Goal: Task Accomplishment & Management: Manage account settings

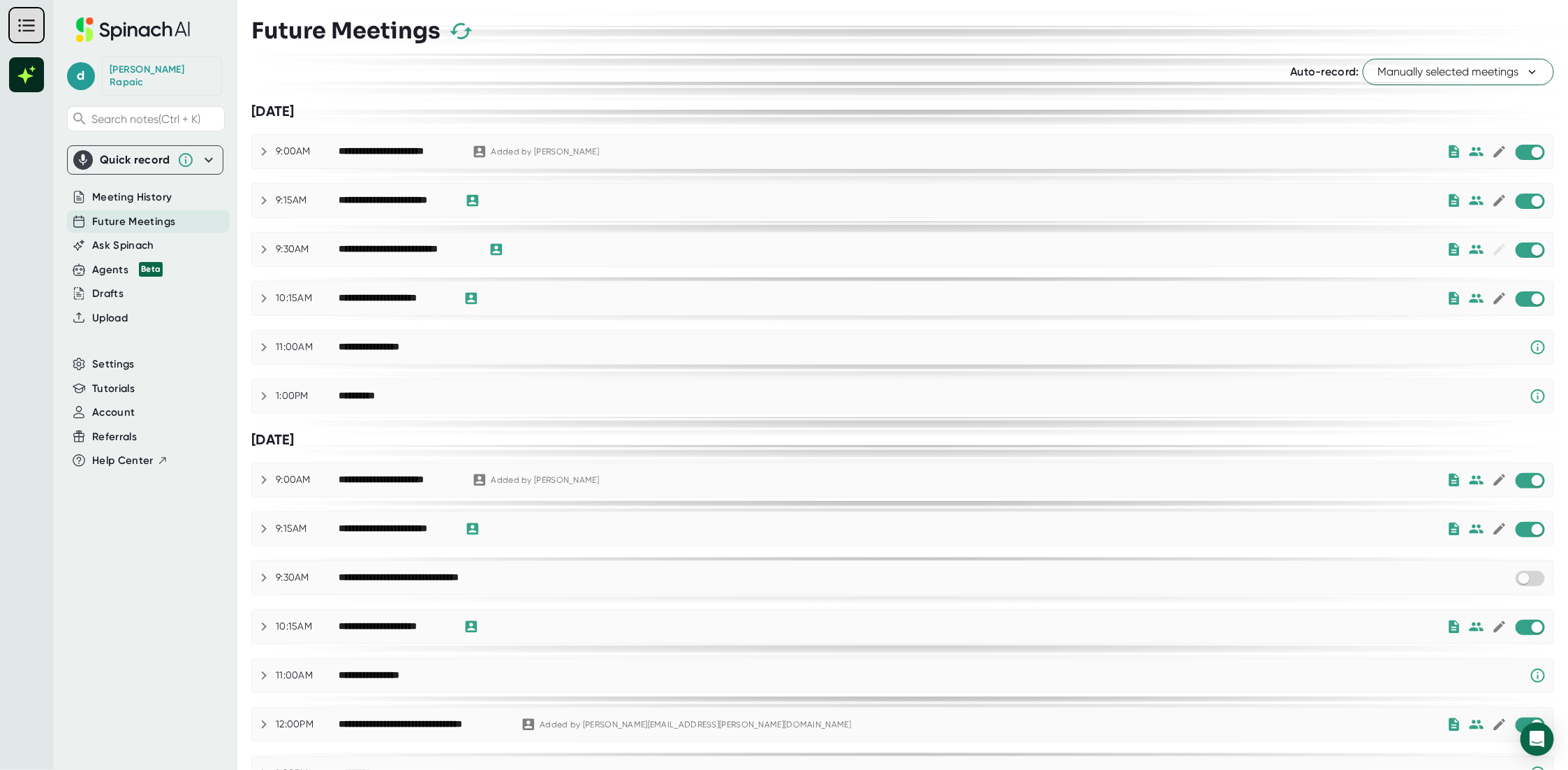
click at [1426, 75] on span "Manually selected meetings" at bounding box center [1458, 72] width 162 height 17
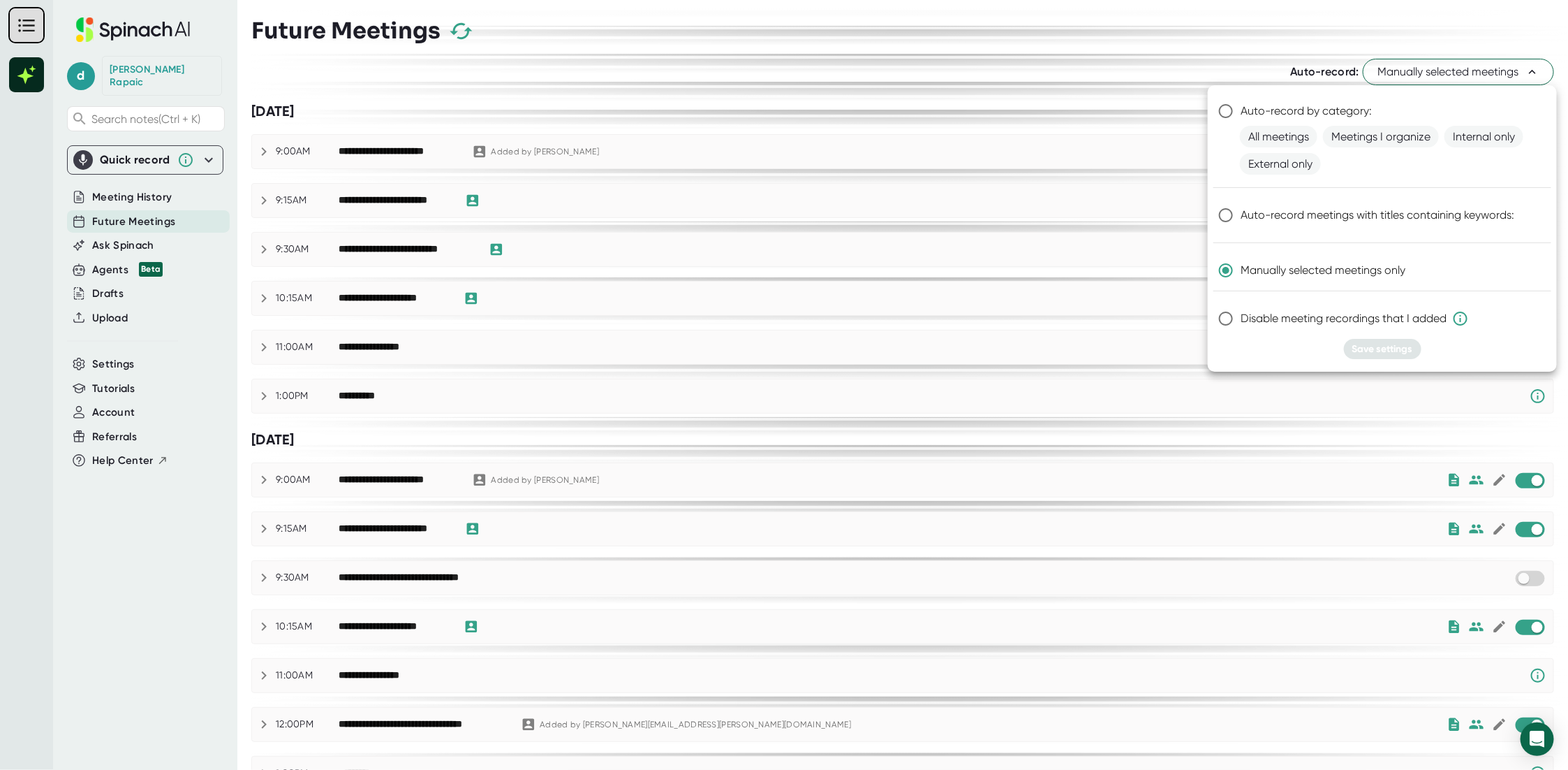
click at [1309, 109] on span "Auto-record by category:" at bounding box center [1306, 111] width 131 height 17
click at [1241, 109] on input "Auto-record by category:" at bounding box center [1225, 111] width 29 height 29
radio input "true"
click at [1358, 140] on span "Meetings I organize" at bounding box center [1381, 136] width 116 height 21
click at [1371, 353] on span "Save settings" at bounding box center [1382, 349] width 61 height 12
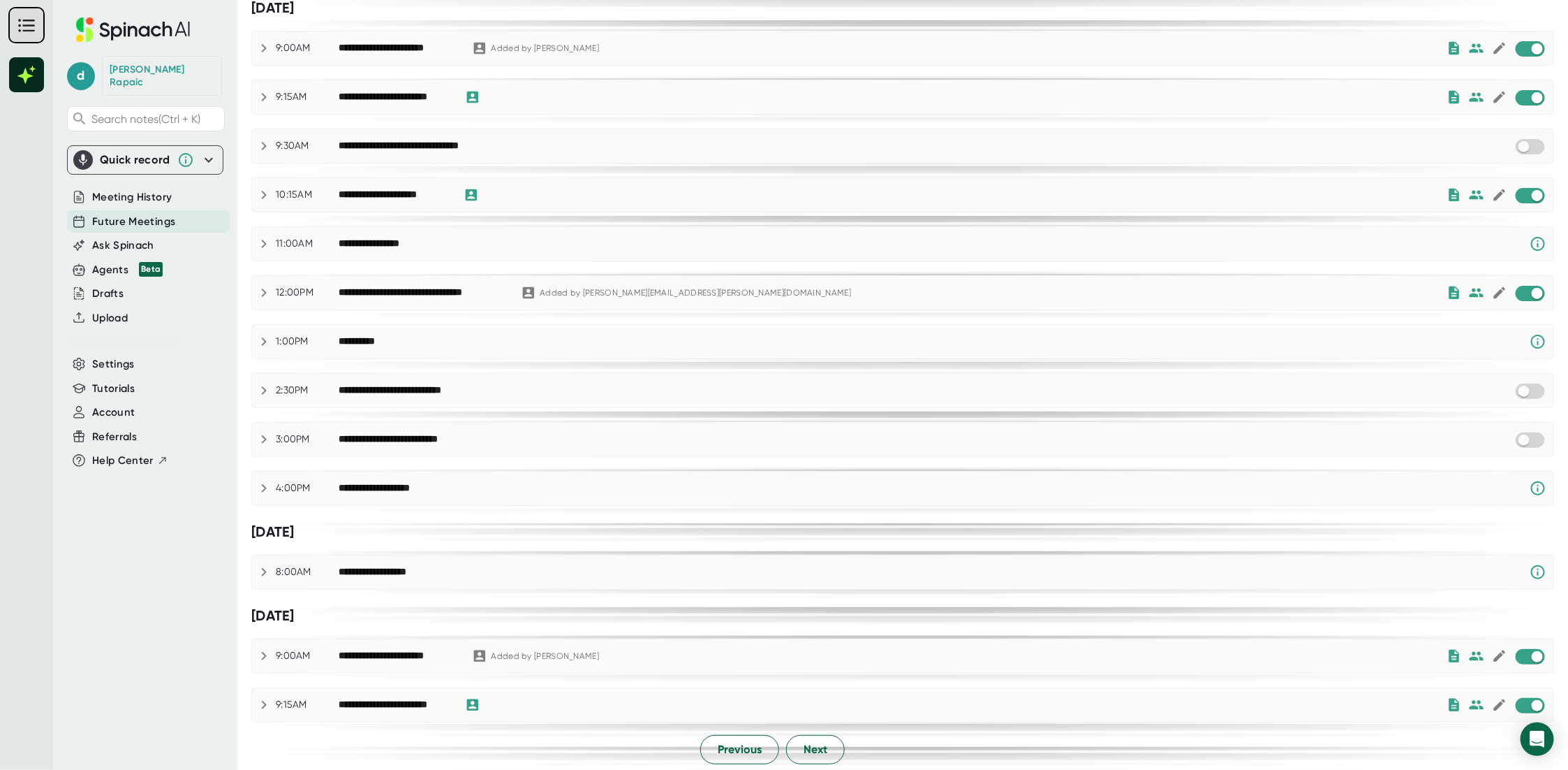
scroll to position [516, 0]
click at [806, 751] on span "Next" at bounding box center [816, 749] width 24 height 17
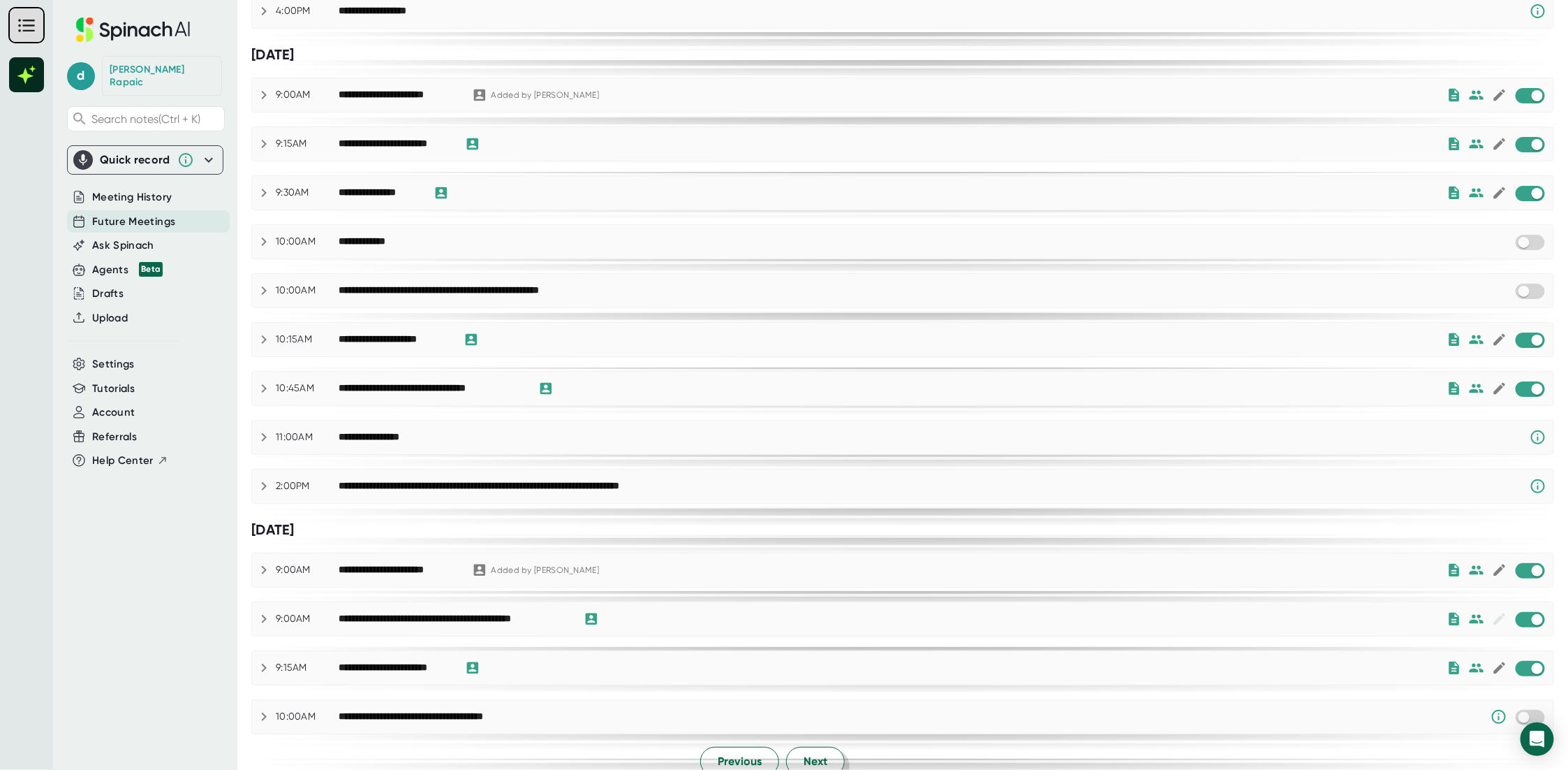
scroll to position [446, 0]
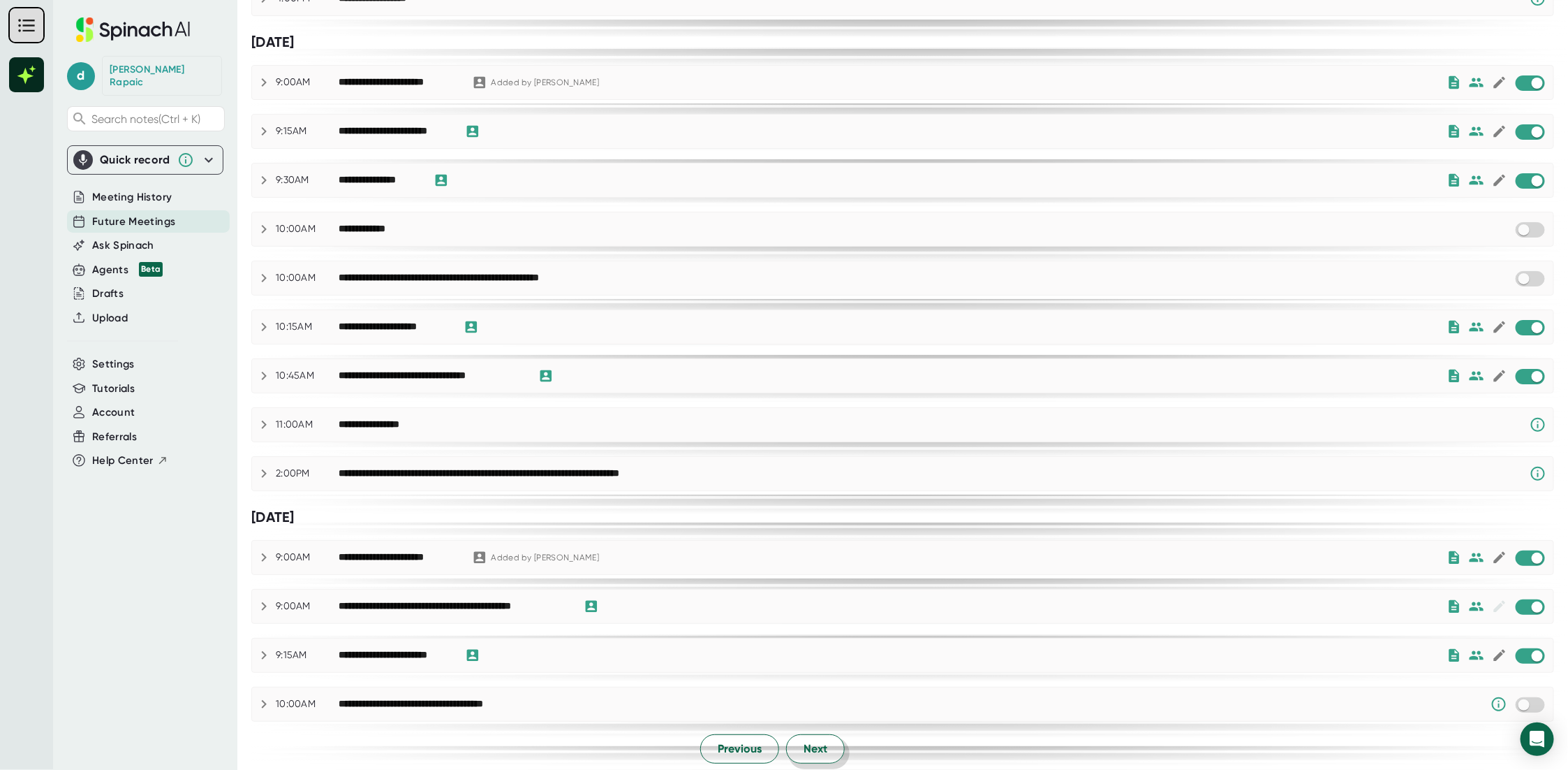
click at [817, 745] on span "Next" at bounding box center [816, 749] width 24 height 17
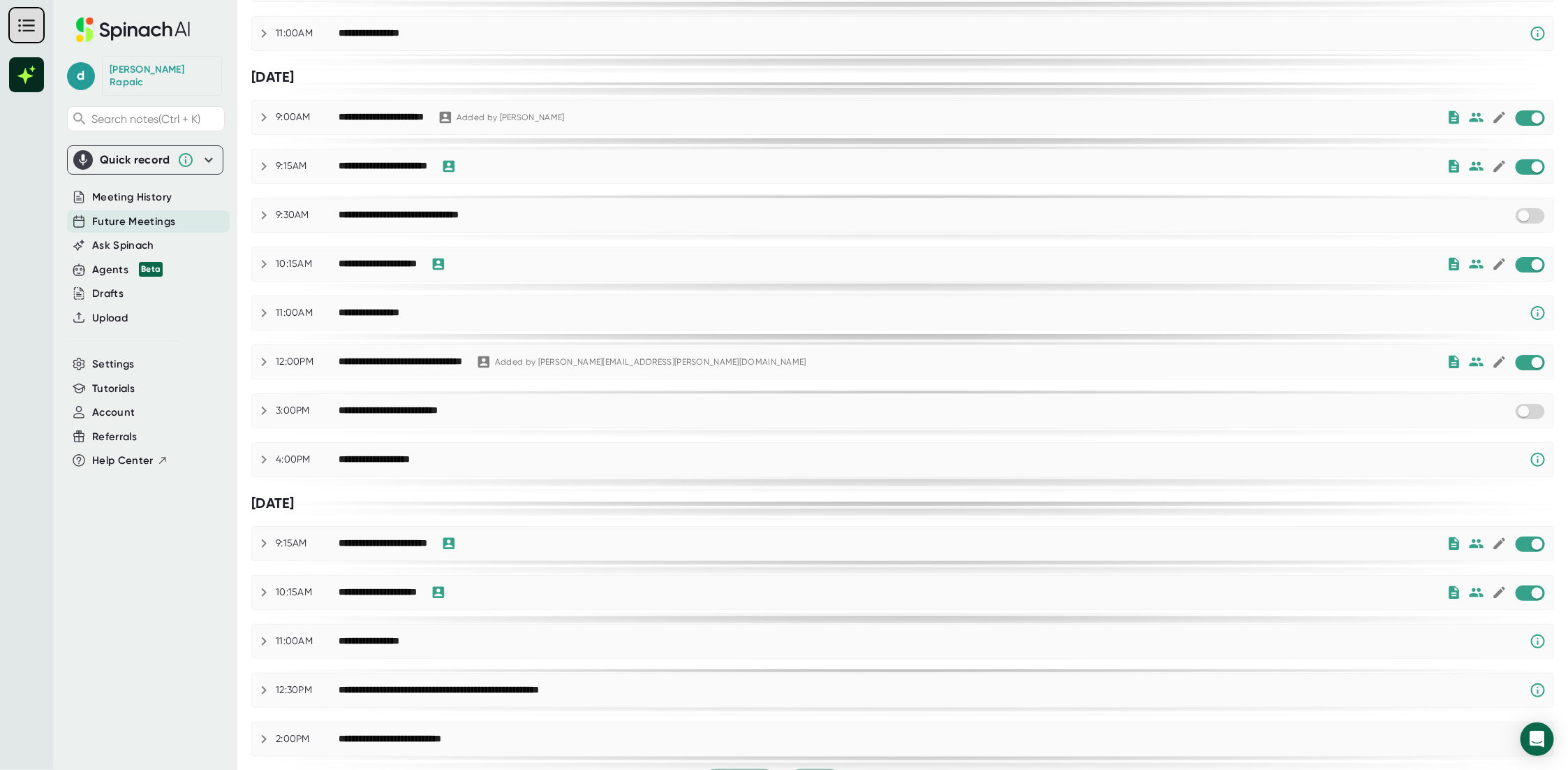
scroll to position [0, 0]
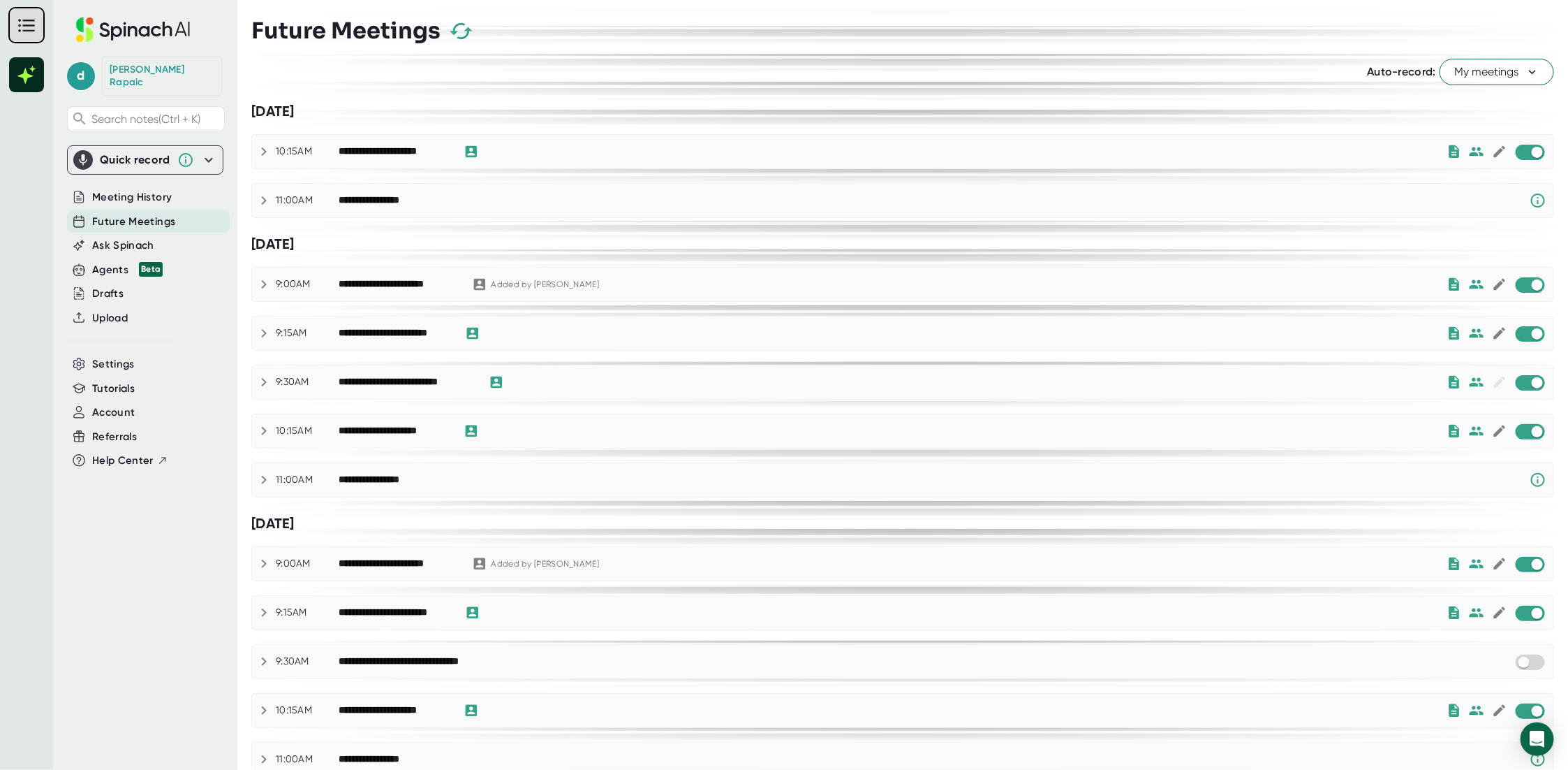
click at [470, 29] on icon "button" at bounding box center [461, 31] width 25 height 25
click at [99, 262] on div "Agents Beta" at bounding box center [127, 269] width 71 height 16
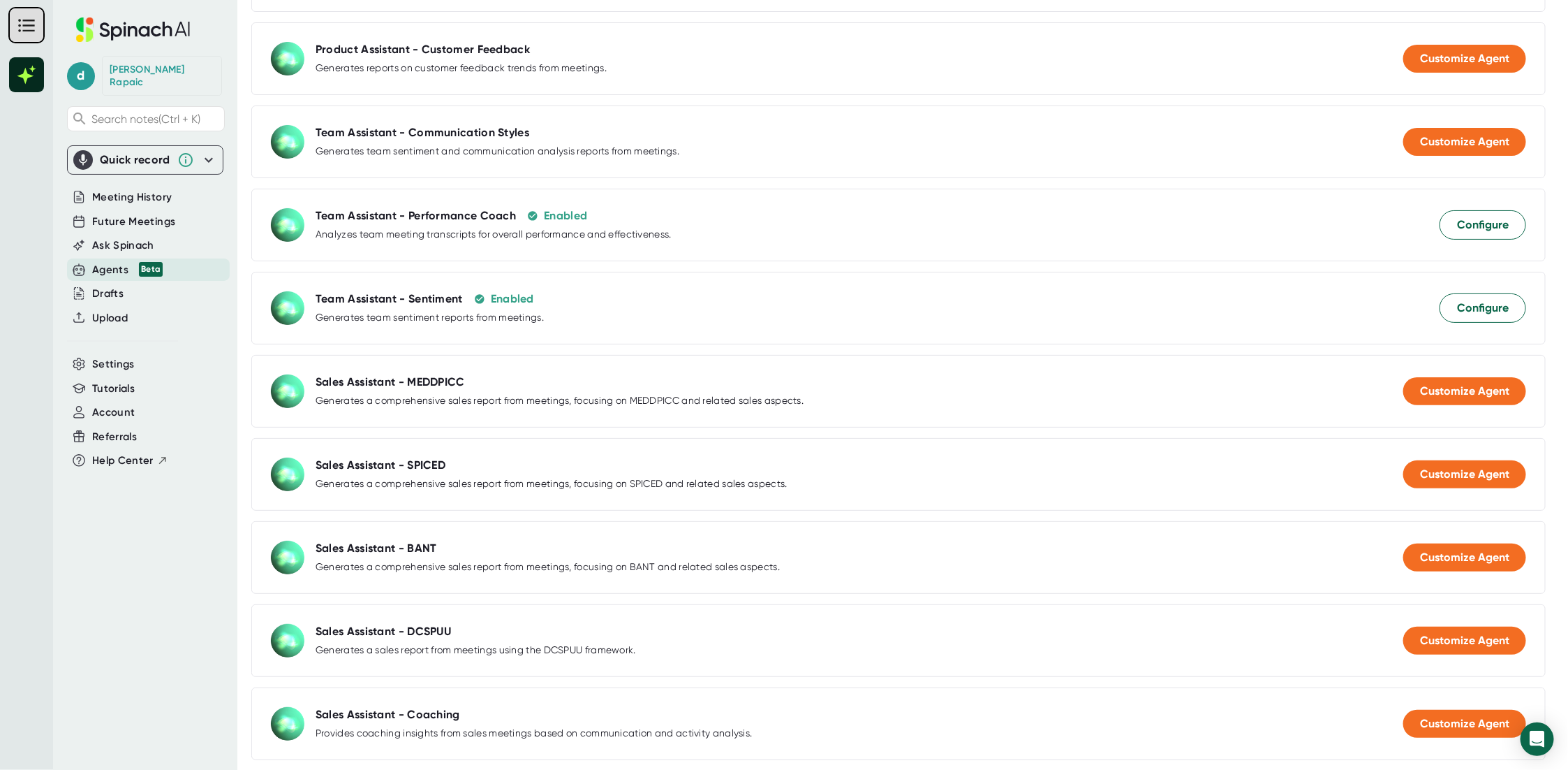
scroll to position [489, 0]
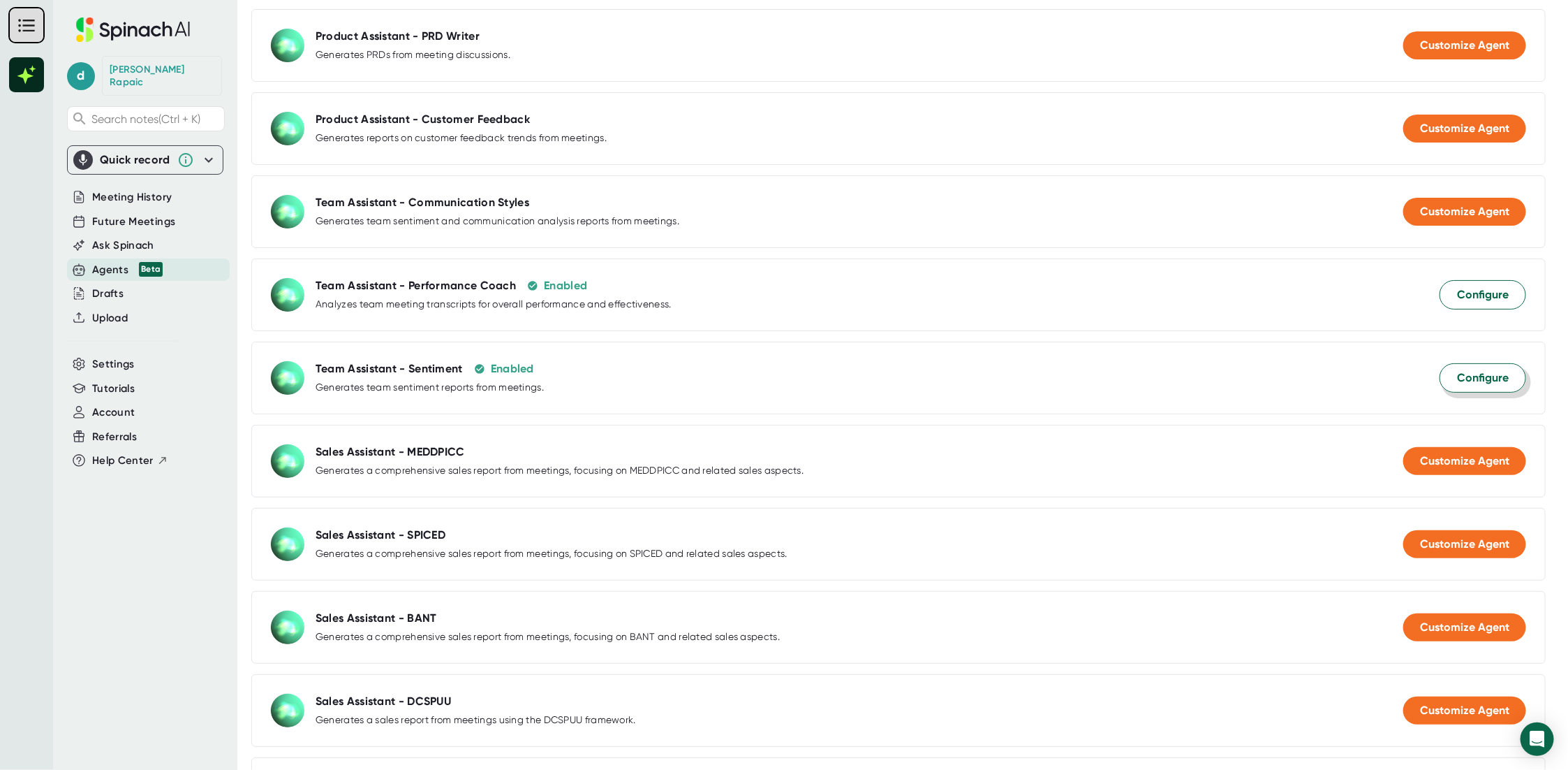
click at [1467, 385] on span "Configure" at bounding box center [1483, 378] width 52 height 17
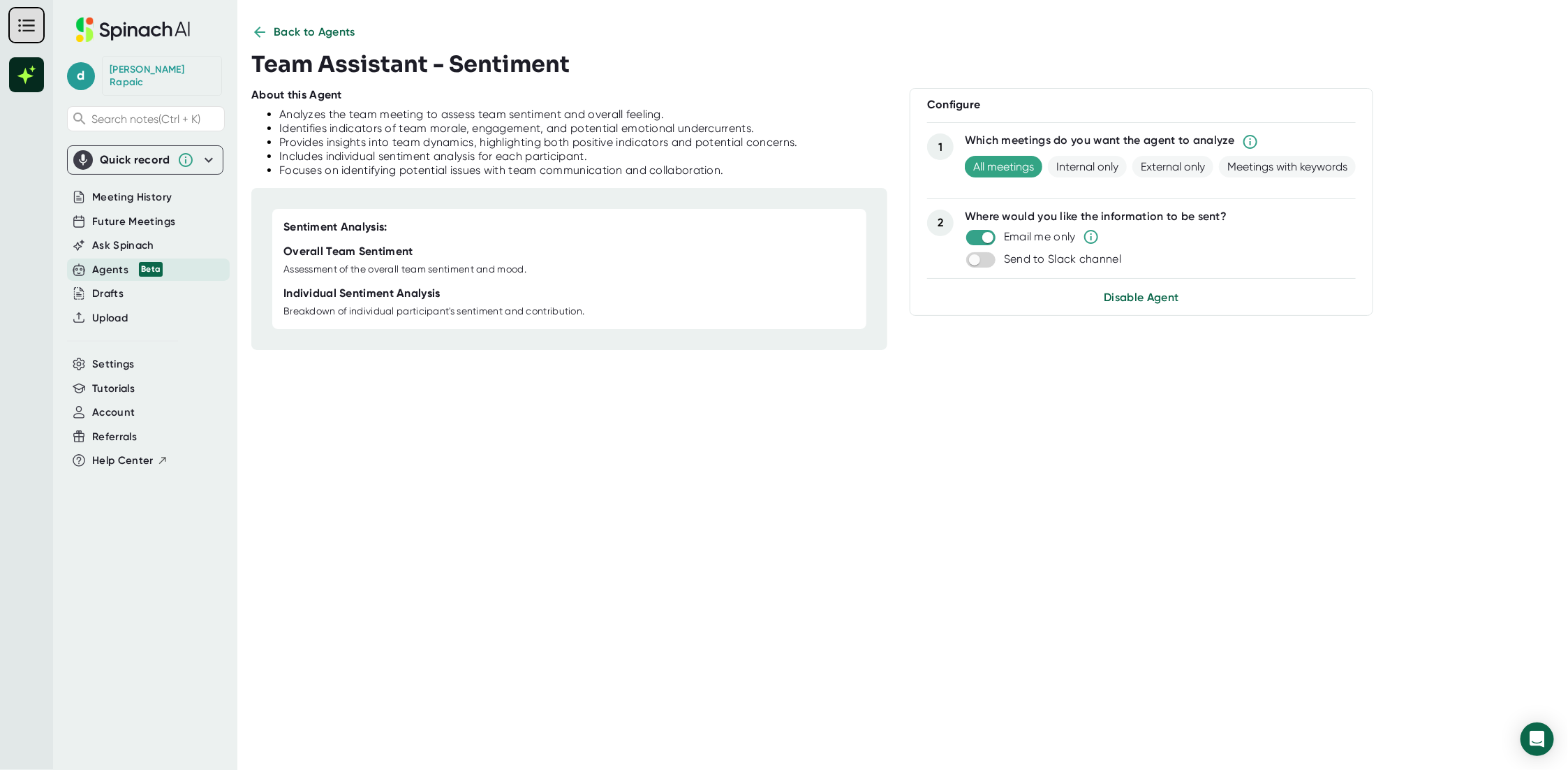
scroll to position [9, 0]
click at [1082, 168] on span "Internal only" at bounding box center [1087, 166] width 79 height 21
click at [1137, 303] on span "Update Agent" at bounding box center [1141, 303] width 72 height 14
click at [1128, 303] on span "Update Agent" at bounding box center [1141, 303] width 72 height 14
click at [260, 30] on icon at bounding box center [260, 32] width 17 height 17
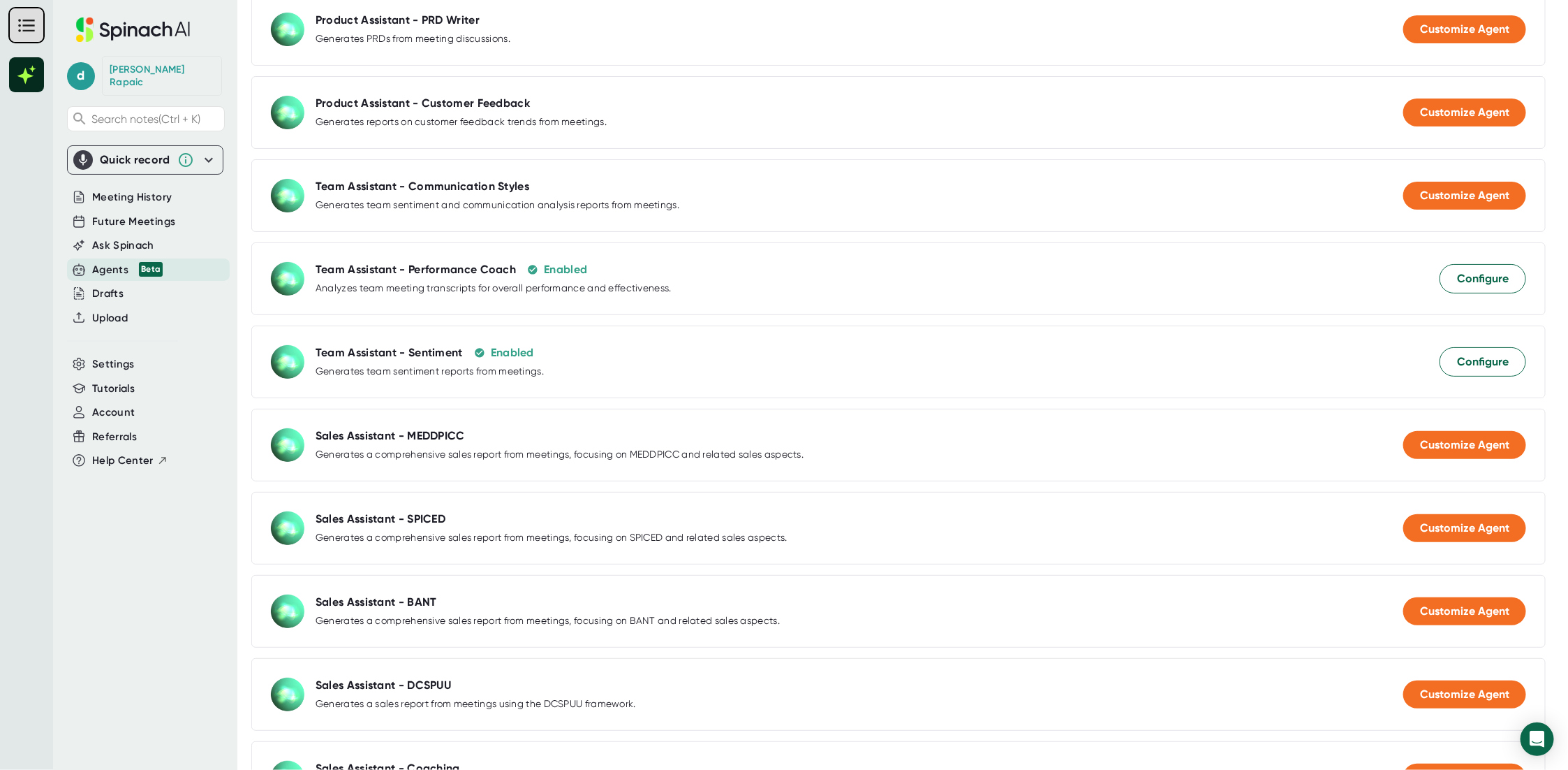
scroll to position [569, 0]
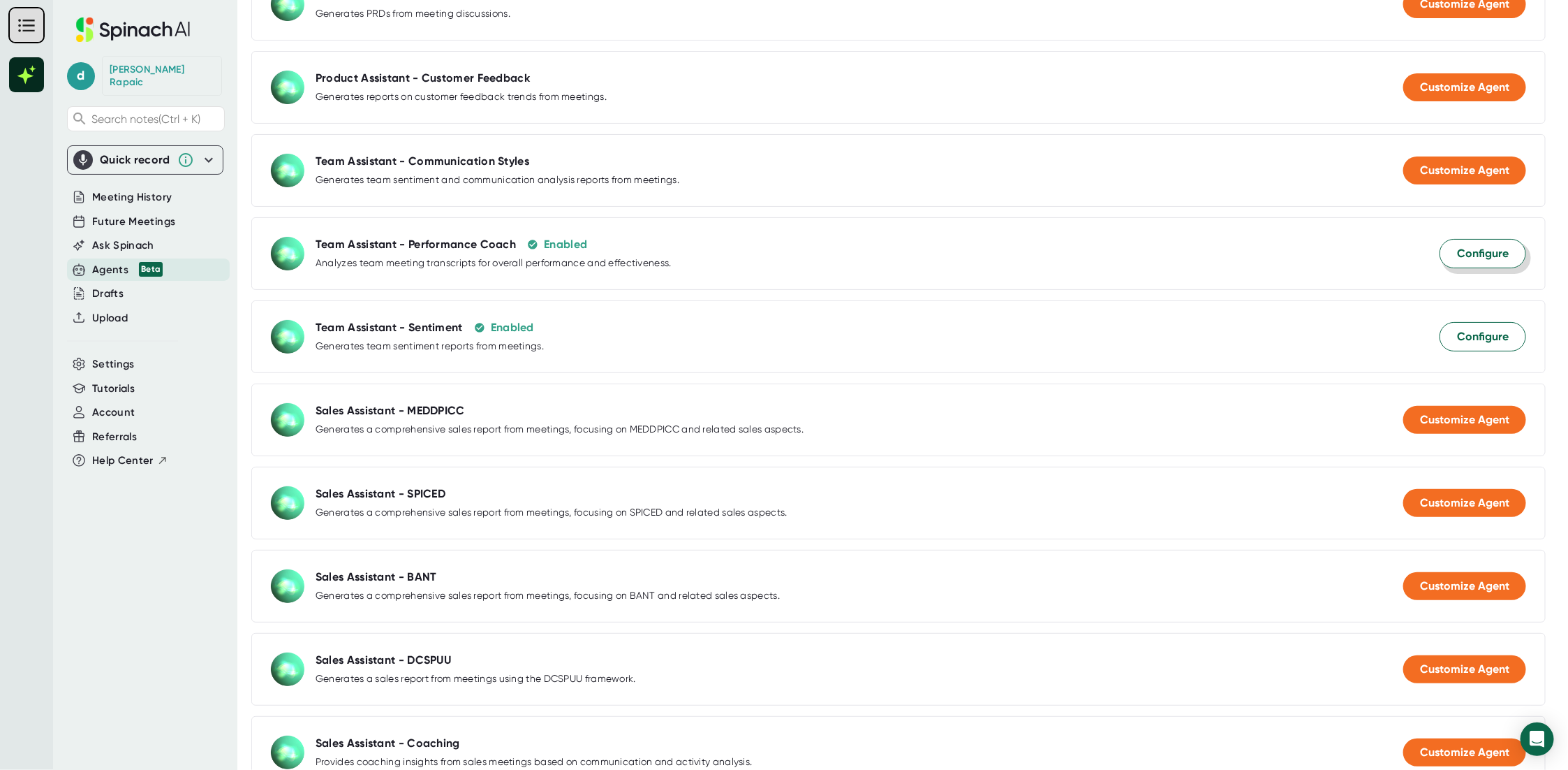
click at [1457, 262] on span "Configure" at bounding box center [1483, 254] width 52 height 17
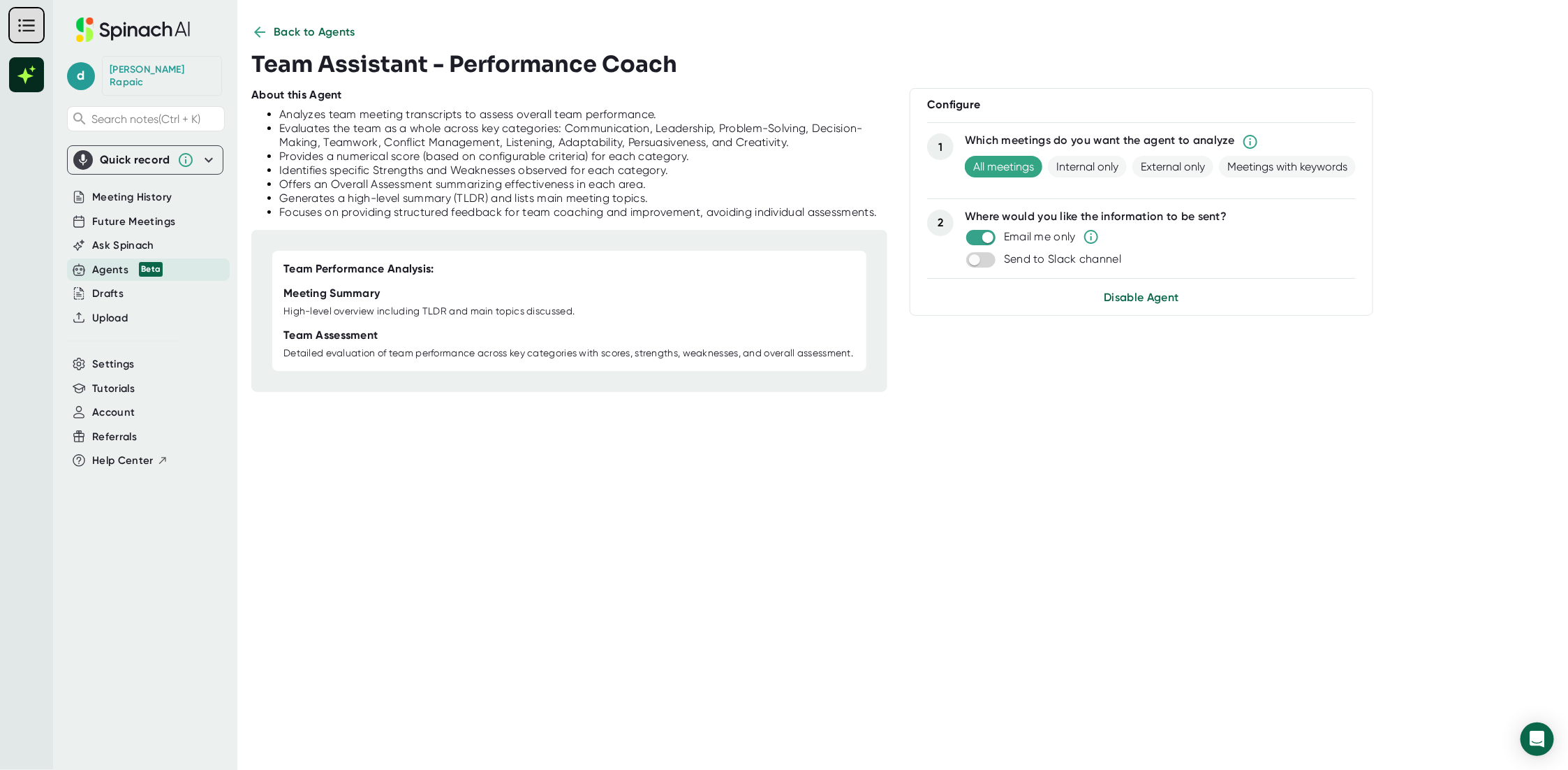
scroll to position [9, 0]
click at [1074, 170] on span "Internal only" at bounding box center [1087, 166] width 79 height 21
click at [1110, 303] on span "Update Agent" at bounding box center [1141, 303] width 72 height 14
click at [268, 37] on button "Back to Agents" at bounding box center [303, 32] width 104 height 17
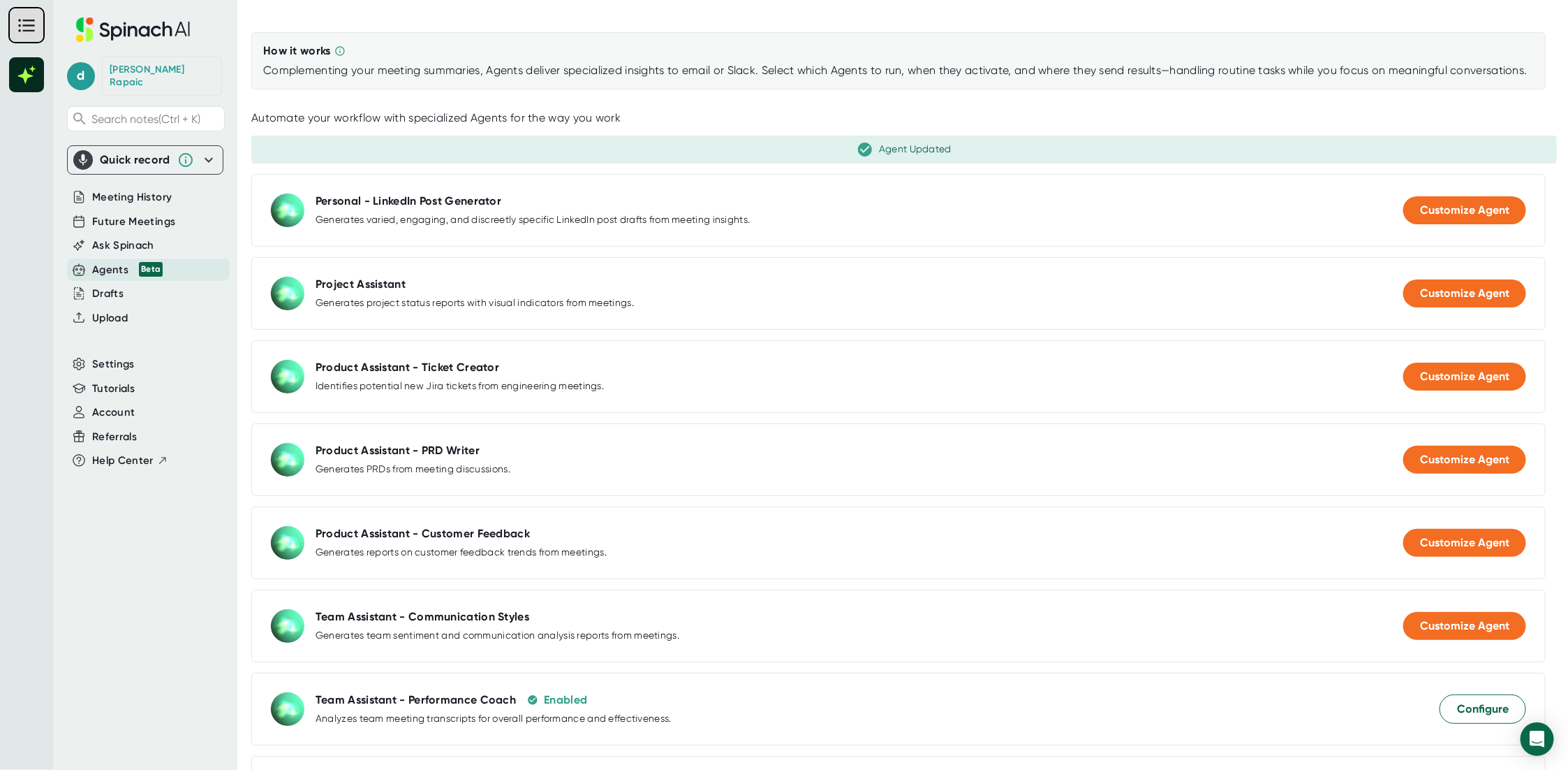
scroll to position [0, 0]
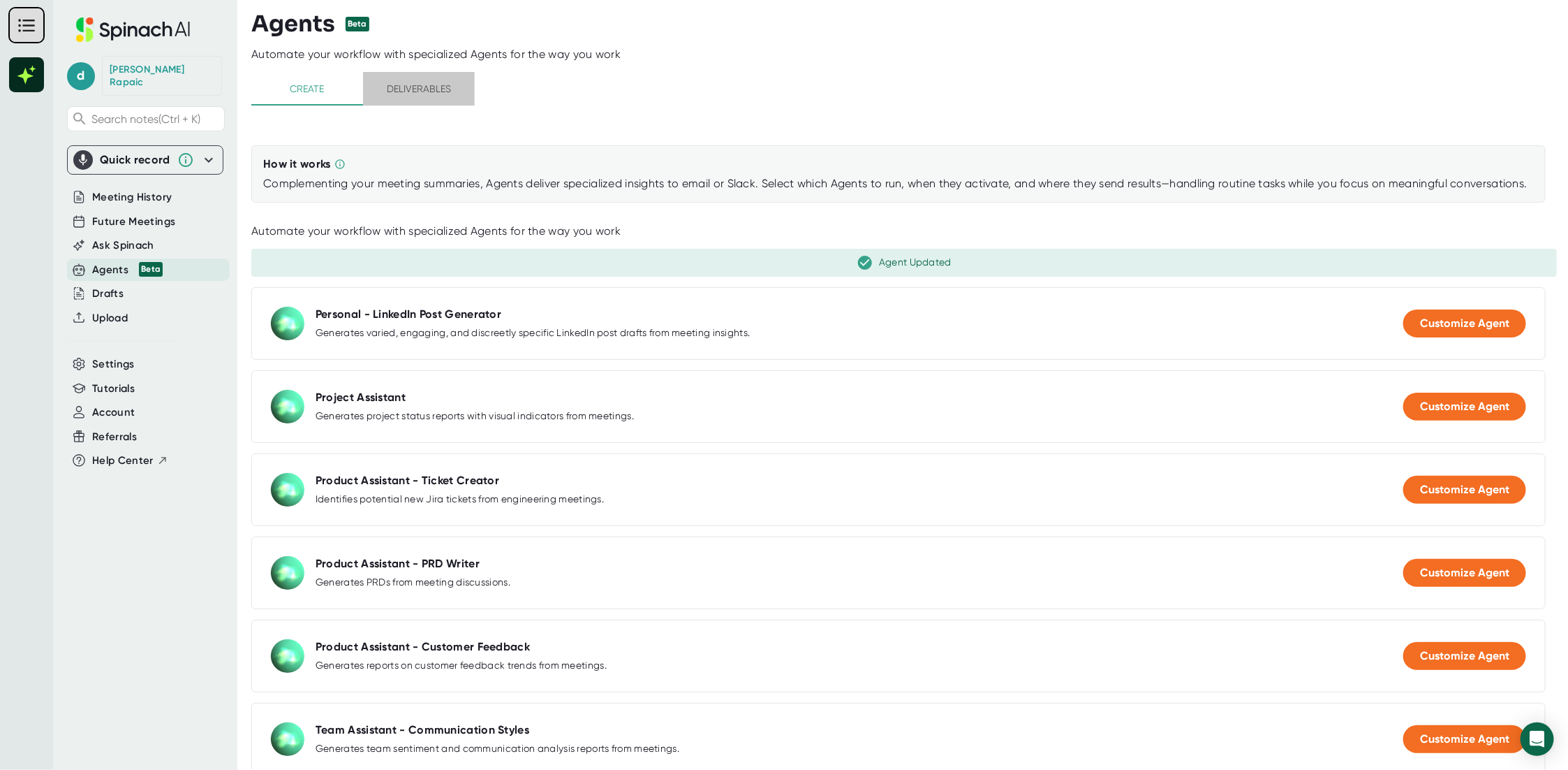
click at [424, 89] on span "Deliverables" at bounding box center [418, 89] width 95 height 17
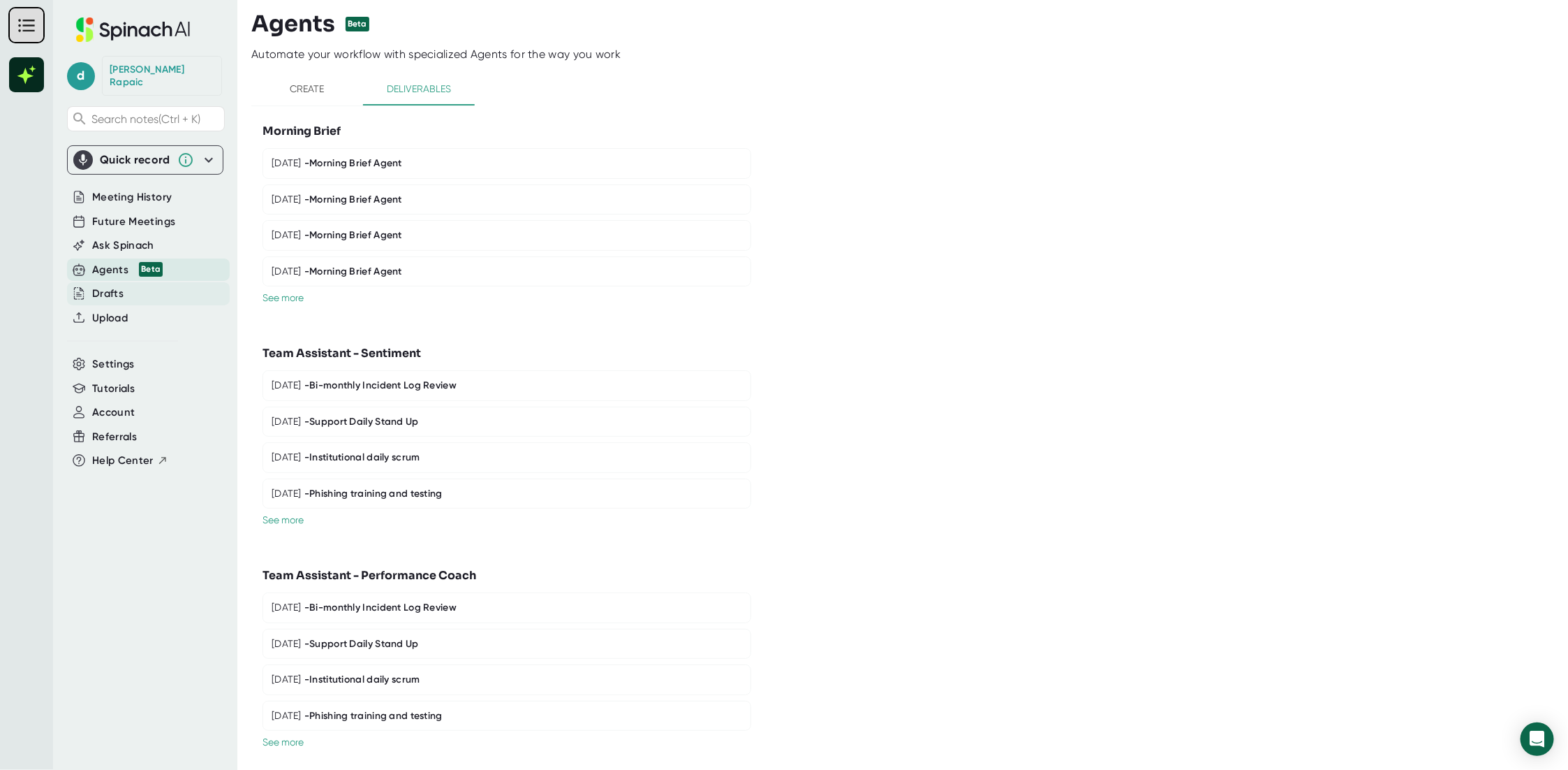
click at [84, 287] on icon at bounding box center [78, 293] width 13 height 13
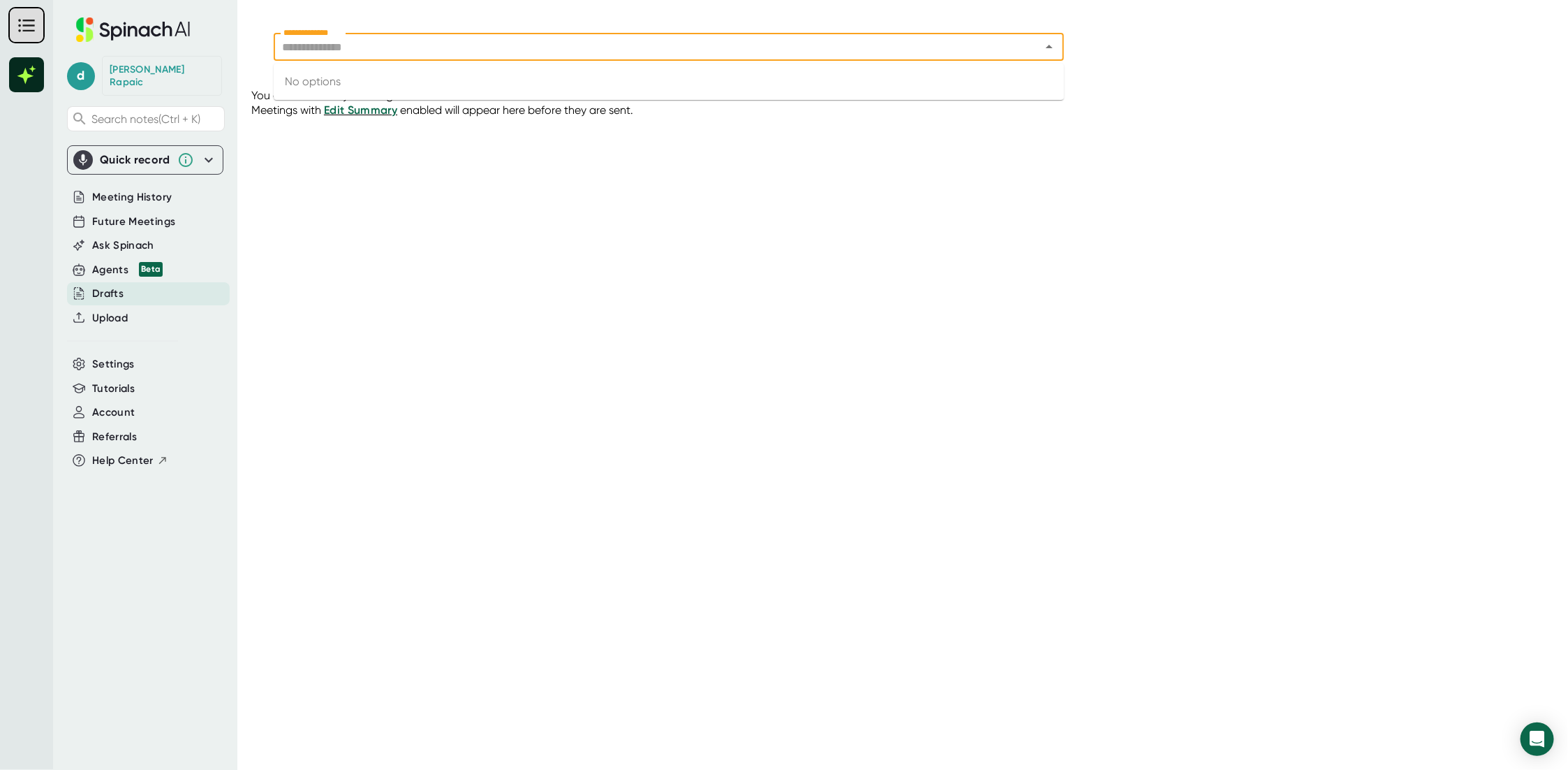
click at [585, 52] on input "**********" at bounding box center [648, 46] width 741 height 20
click at [114, 356] on span "Settings" at bounding box center [113, 364] width 43 height 16
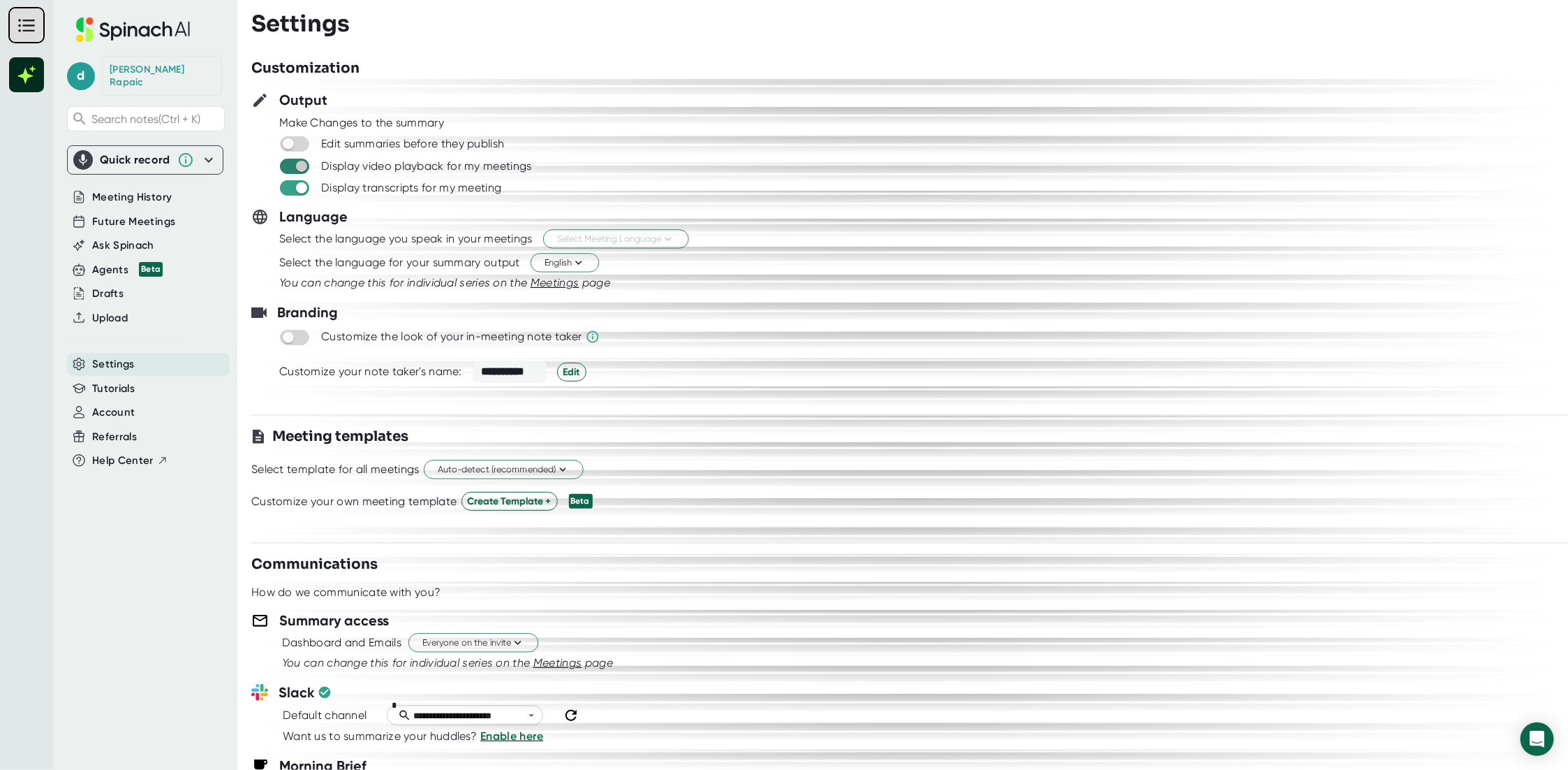
click at [299, 168] on input "checkbox" at bounding box center [301, 166] width 40 height 13
checkbox input "false"
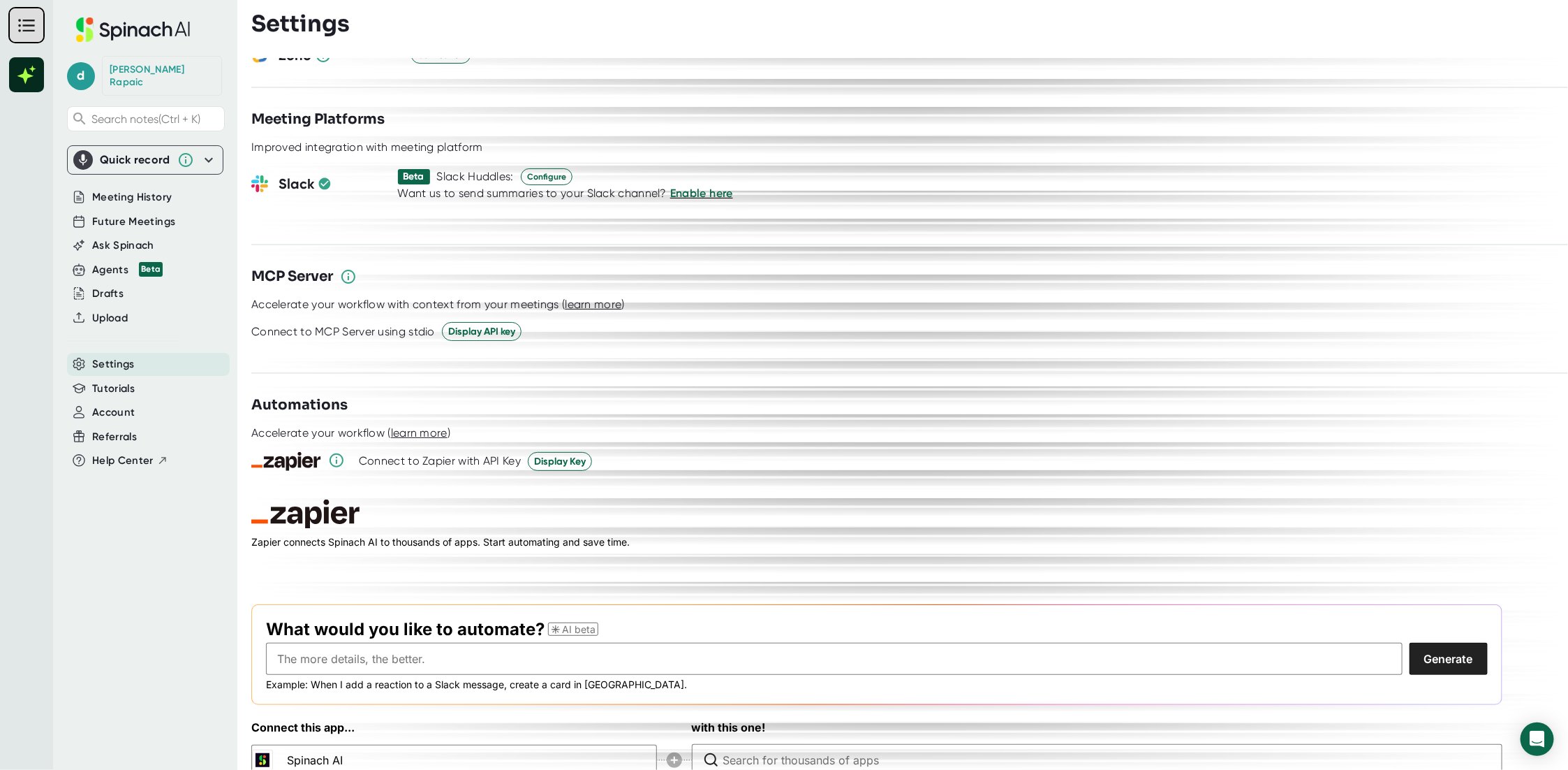
scroll to position [1687, 0]
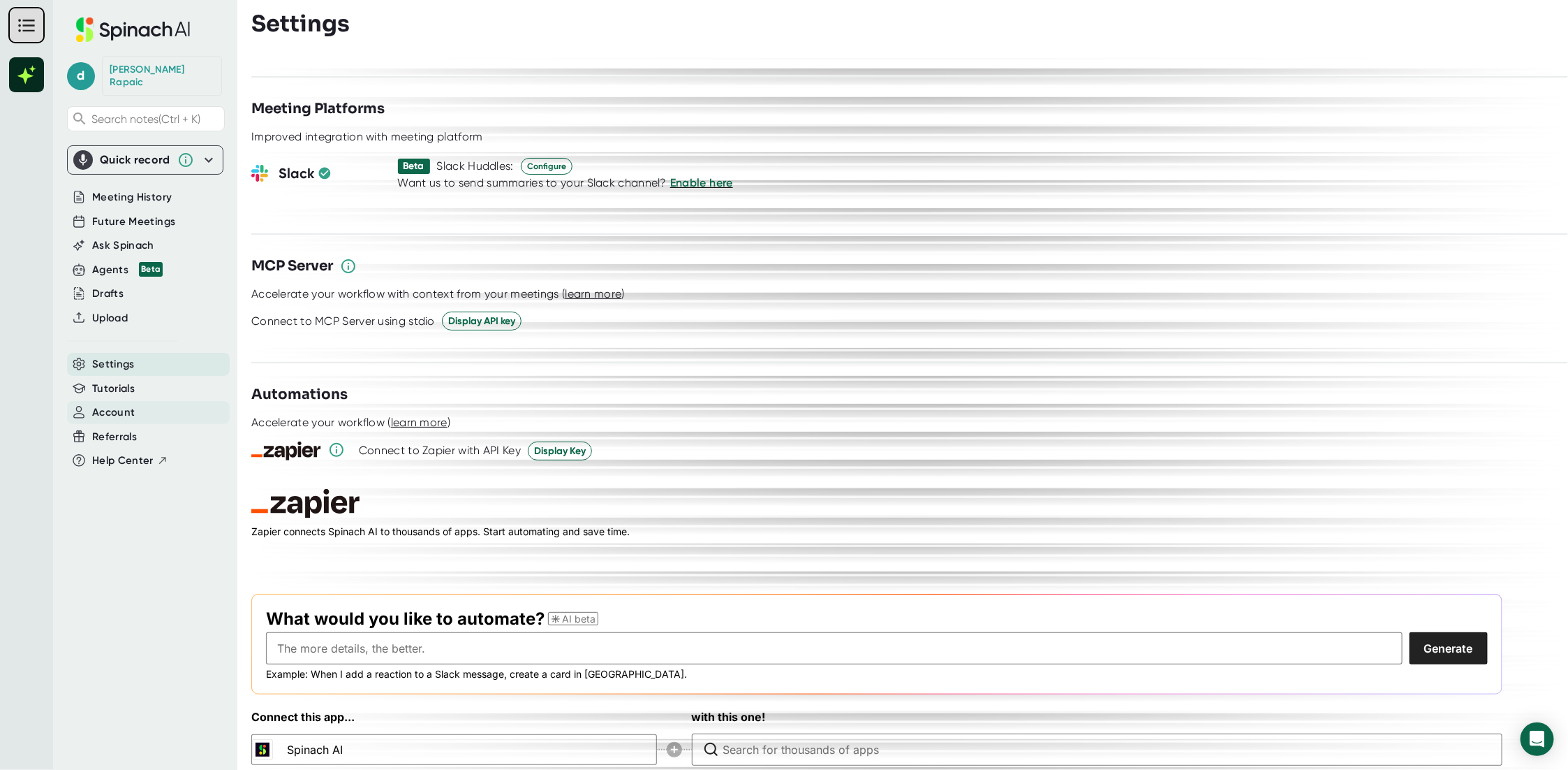
click at [119, 404] on span "Account" at bounding box center [113, 412] width 43 height 16
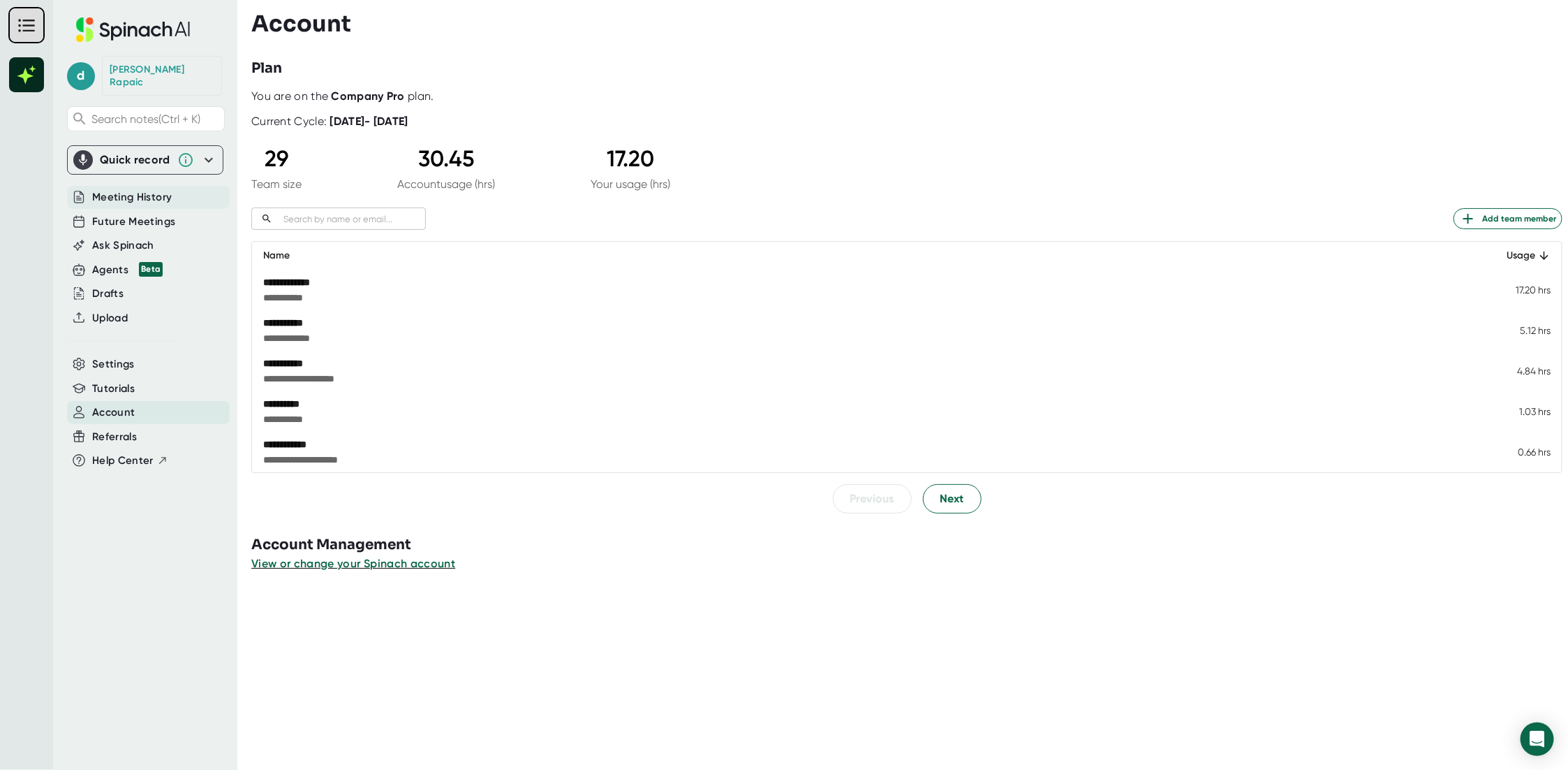
click at [130, 189] on span "Meeting History" at bounding box center [131, 197] width 79 height 16
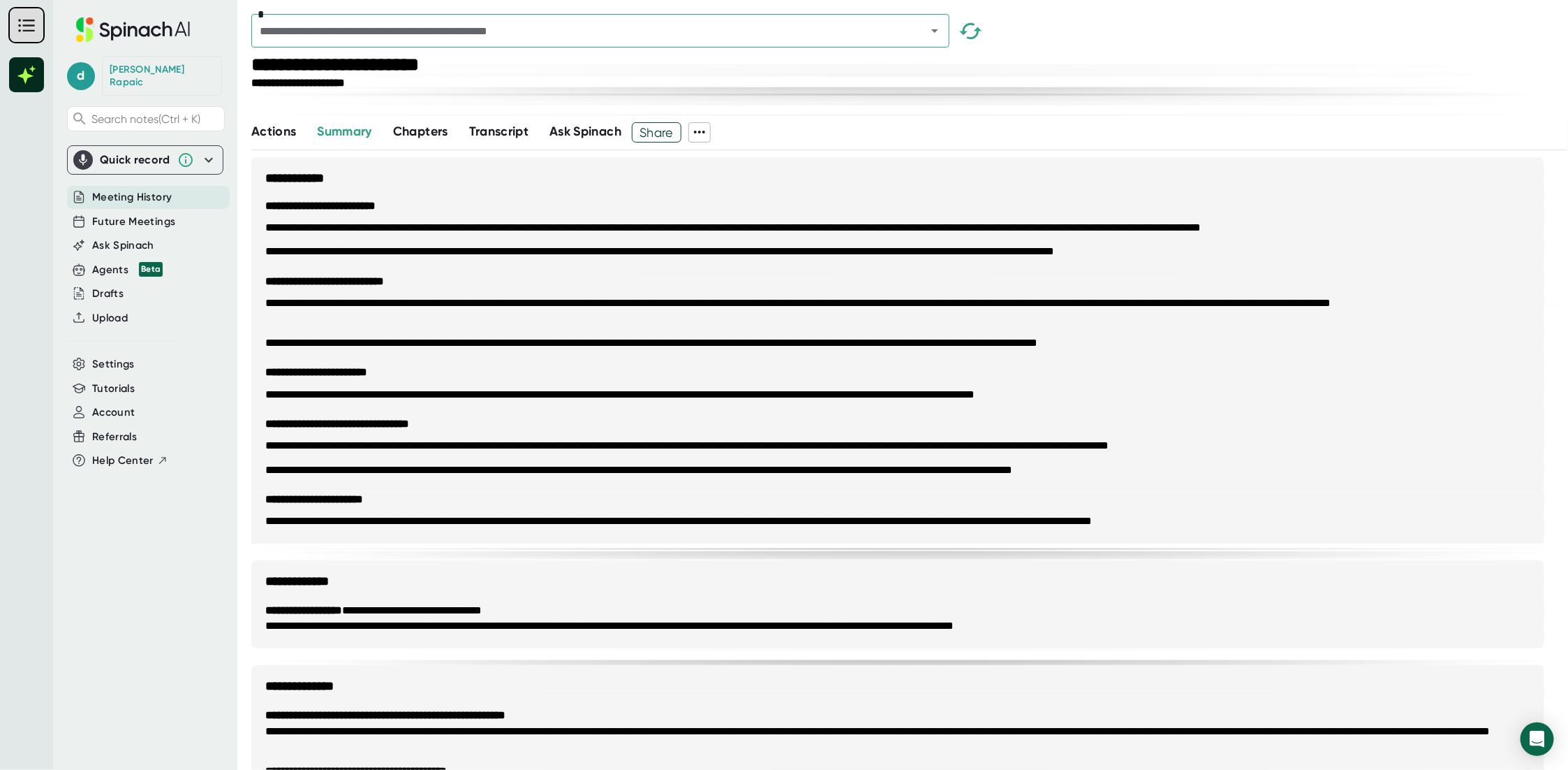
click at [144, 153] on div "Quick record" at bounding box center [135, 159] width 71 height 14
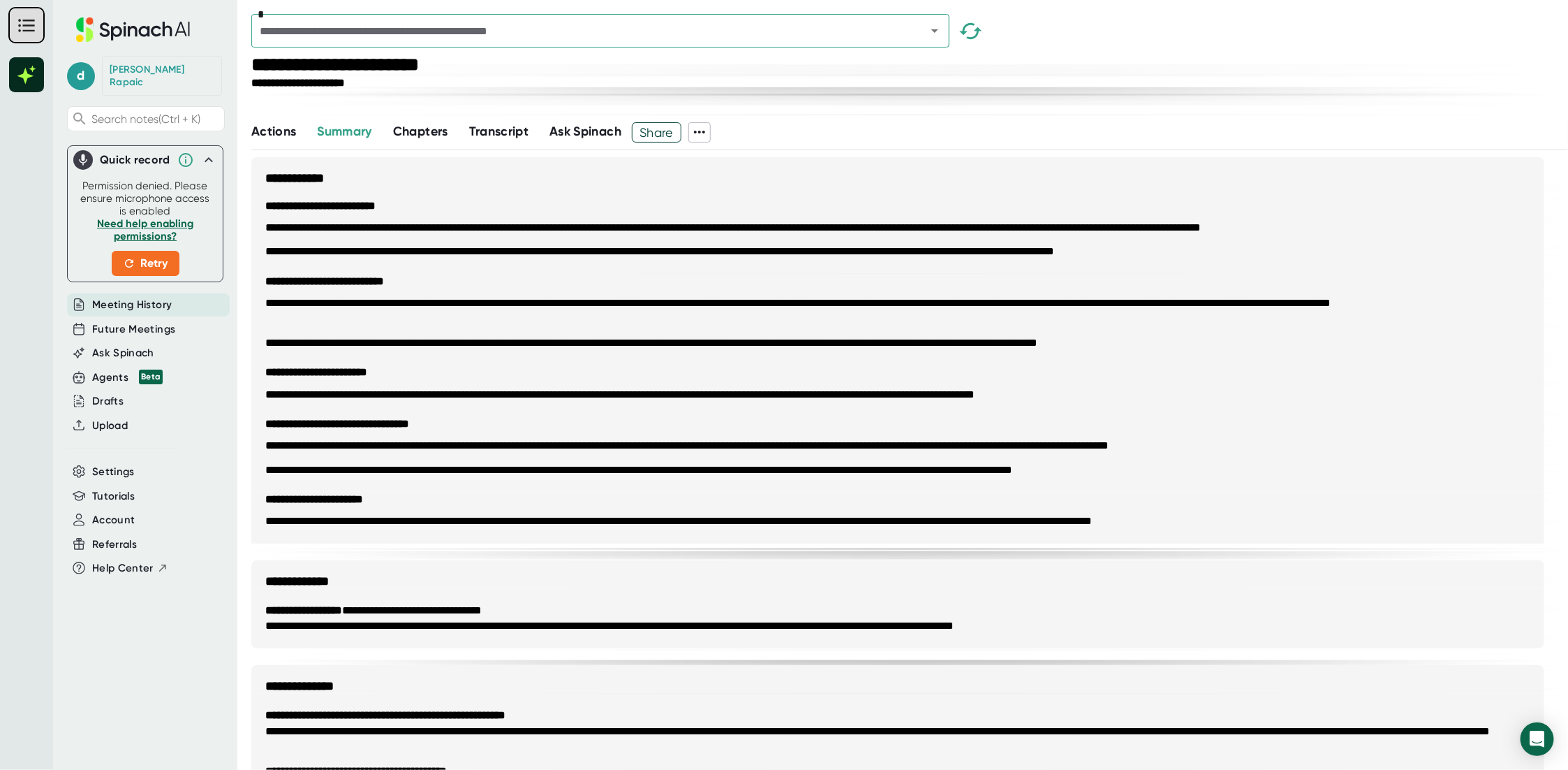
click at [124, 77] on div "[PERSON_NAME]" at bounding box center [162, 76] width 120 height 40
click at [19, 25] on icon at bounding box center [26, 25] width 16 height 13
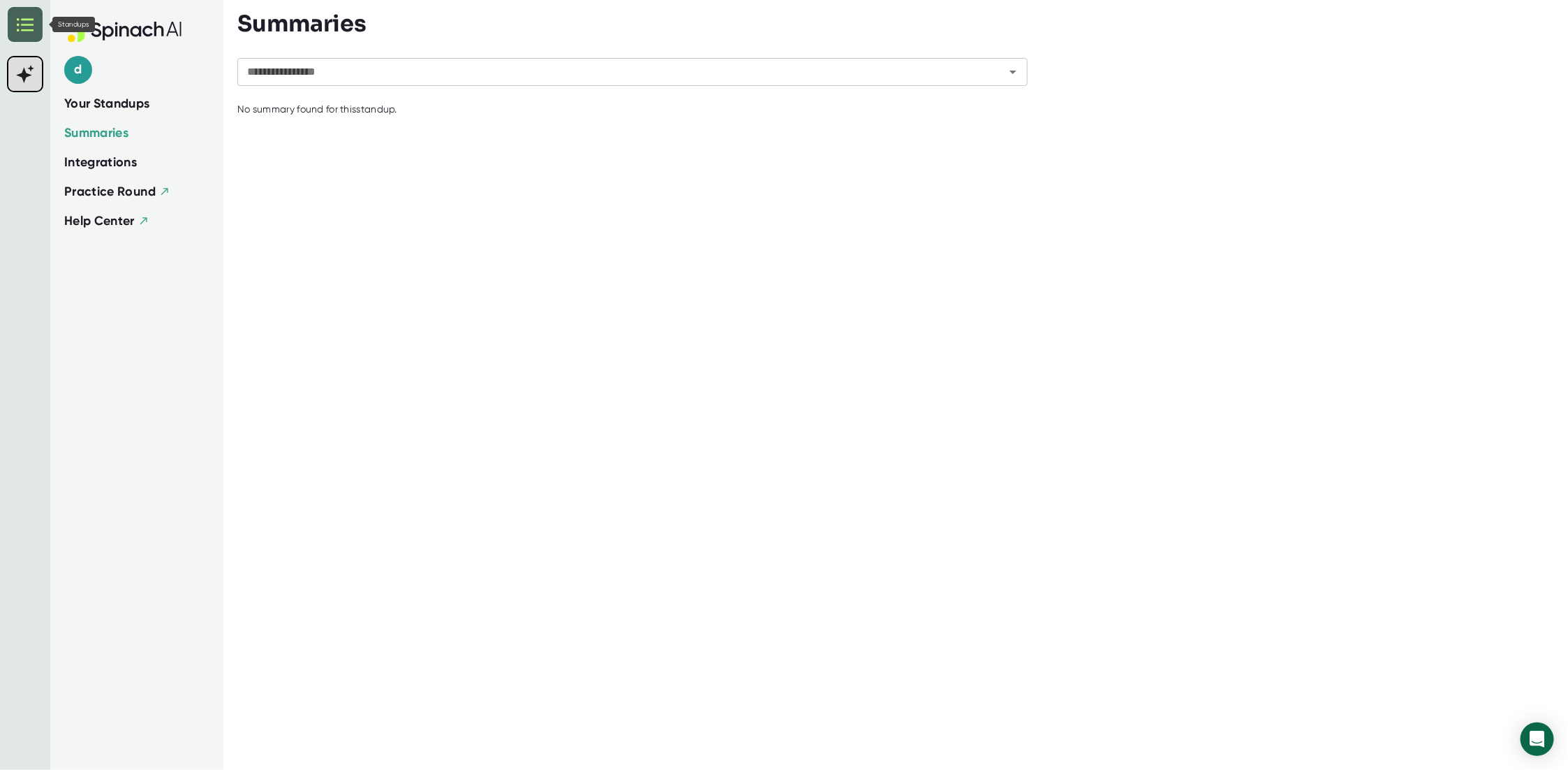
click at [19, 25] on icon at bounding box center [26, 25] width 17 height 14
click at [31, 60] on rect at bounding box center [25, 73] width 33 height 33
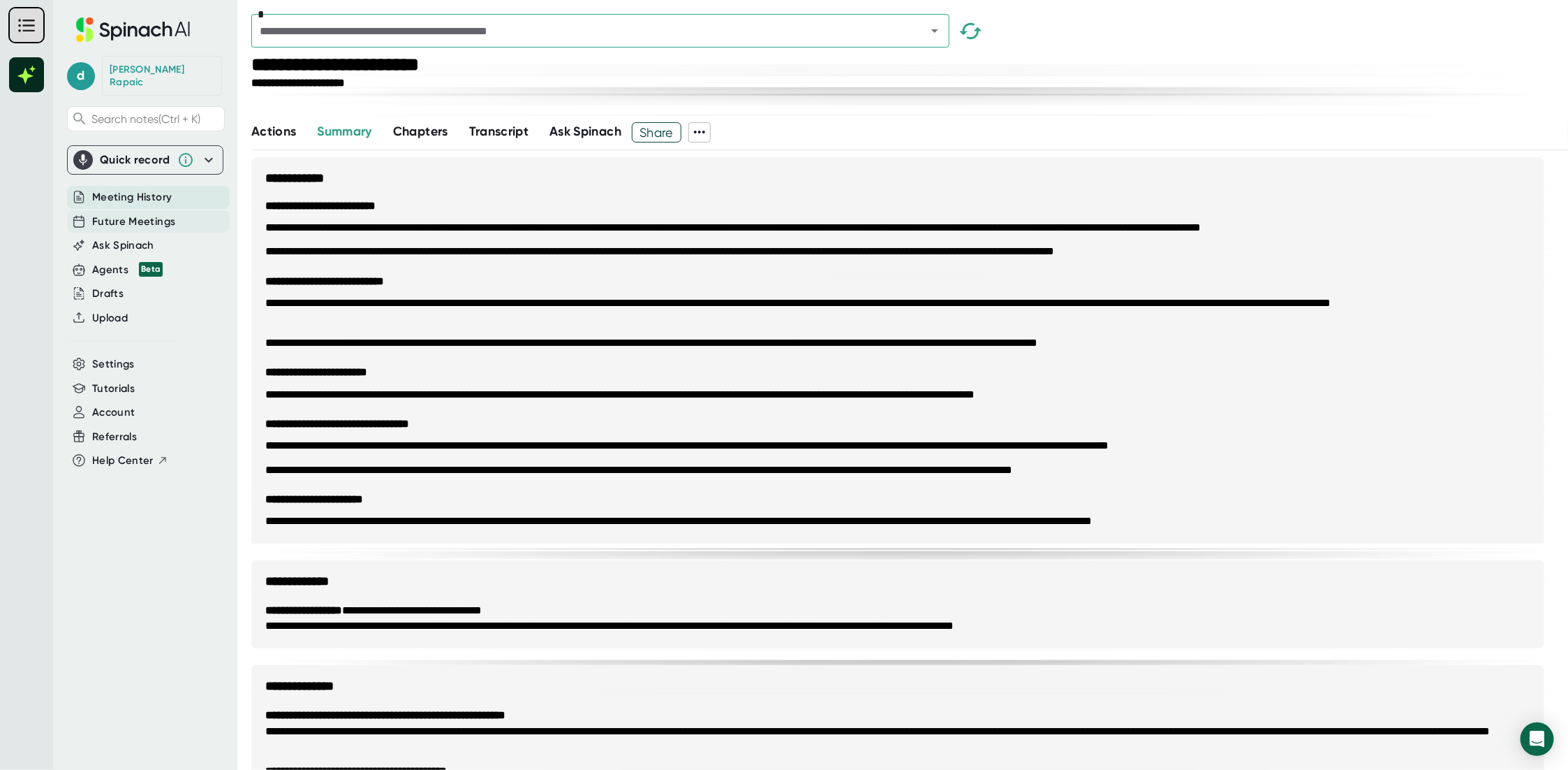
click at [105, 214] on span "Future Meetings" at bounding box center [133, 222] width 83 height 16
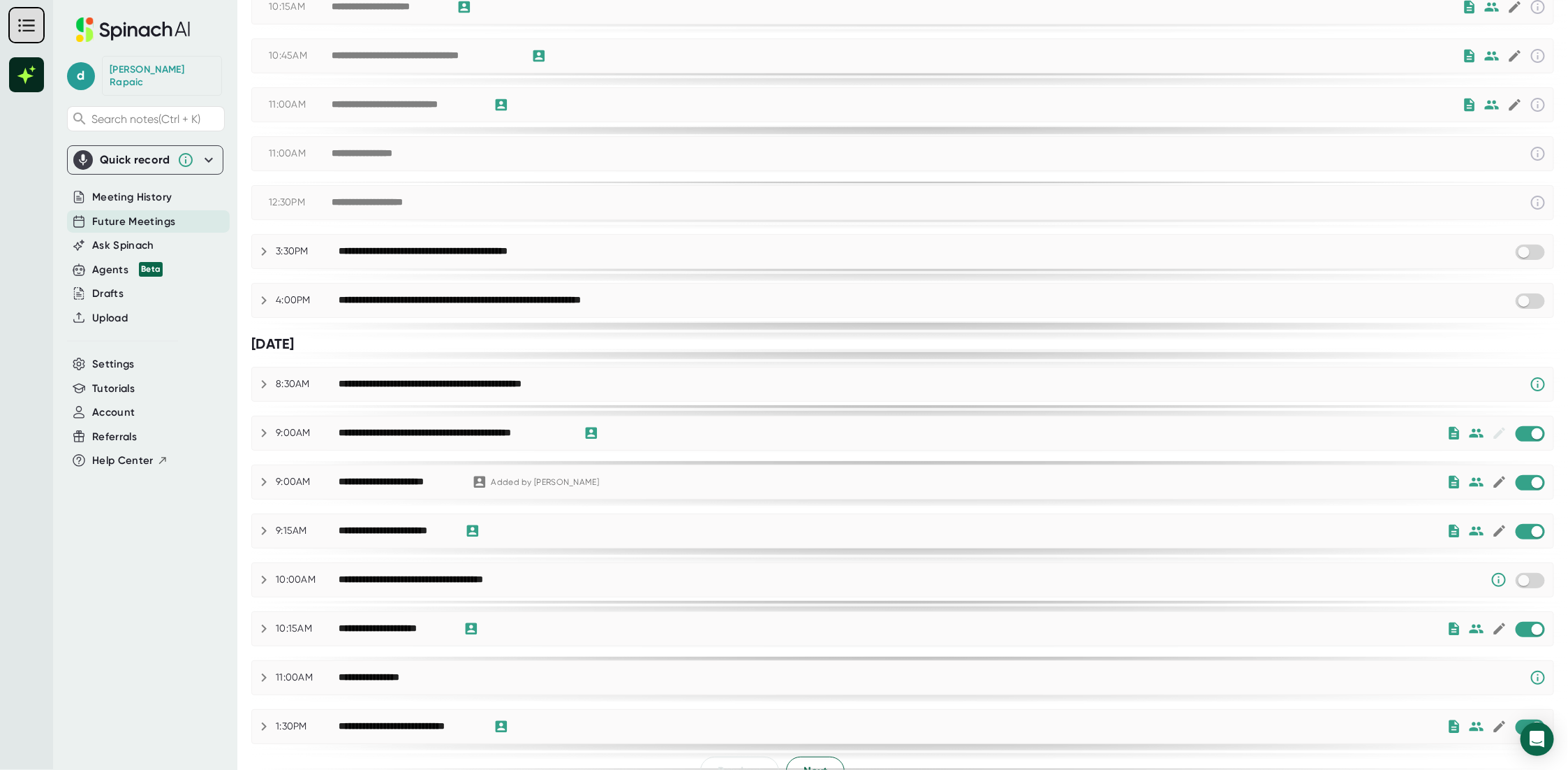
scroll to position [412, 0]
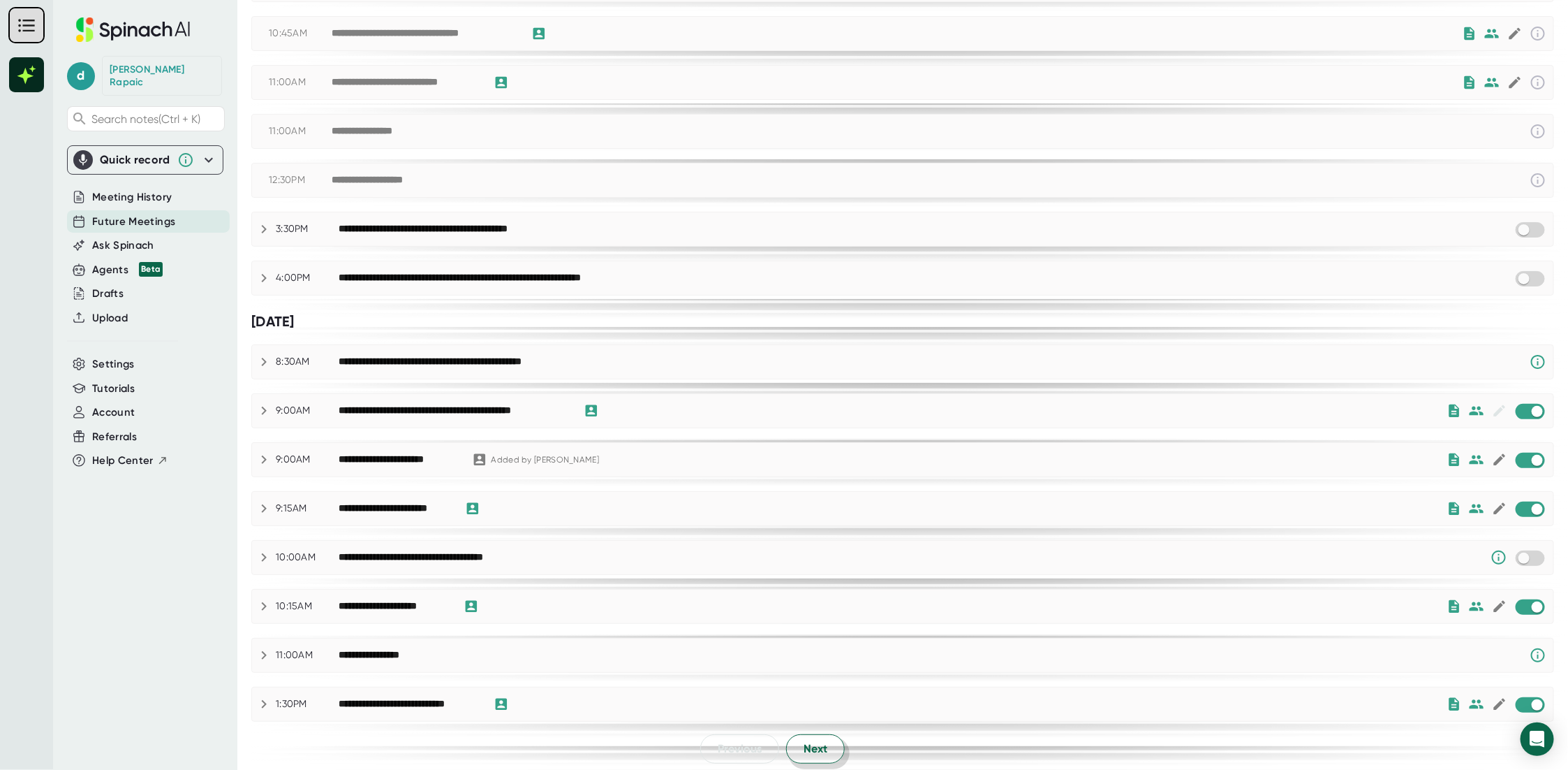
click at [823, 745] on button "Next" at bounding box center [815, 749] width 59 height 29
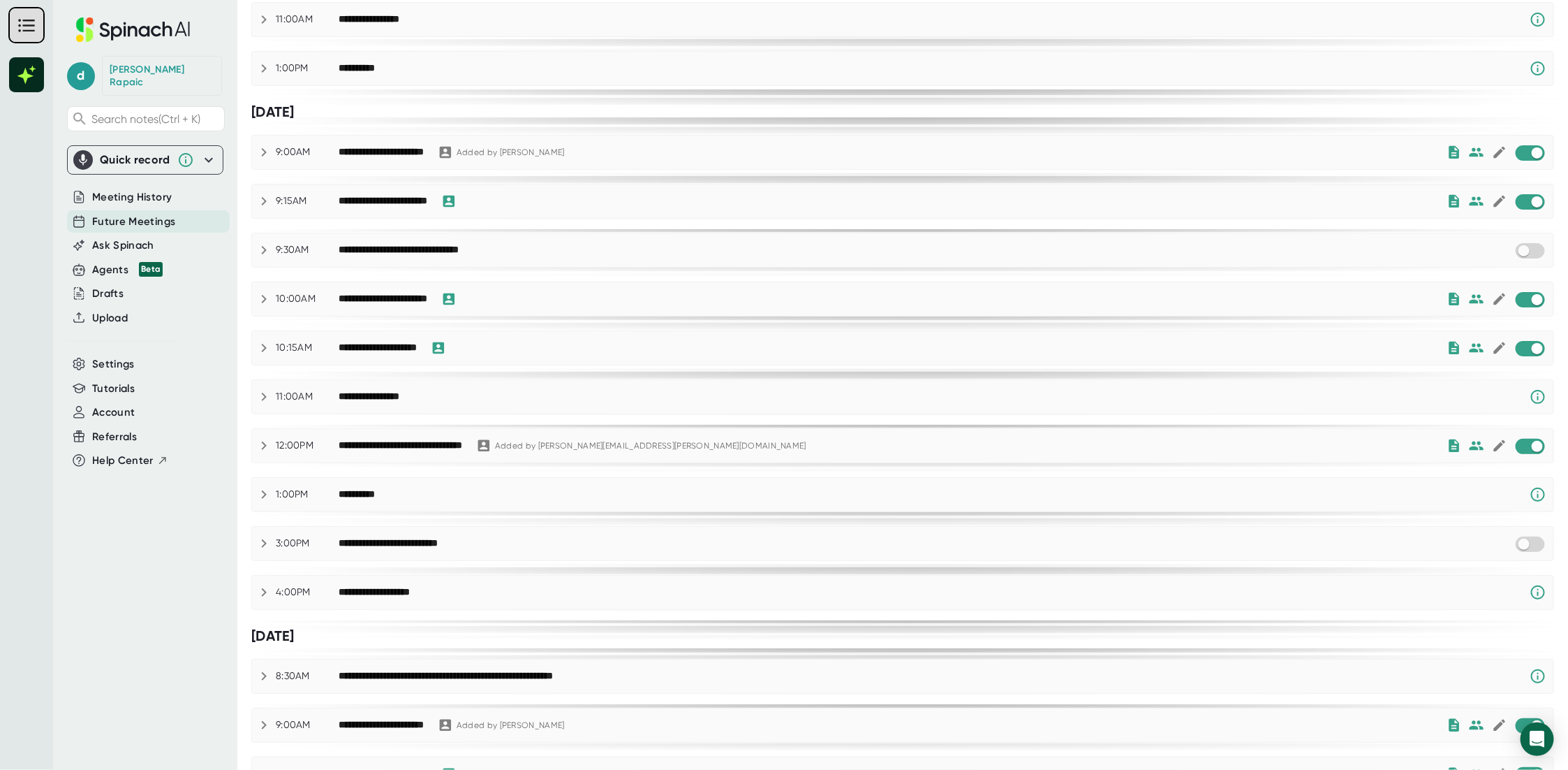
scroll to position [0, 0]
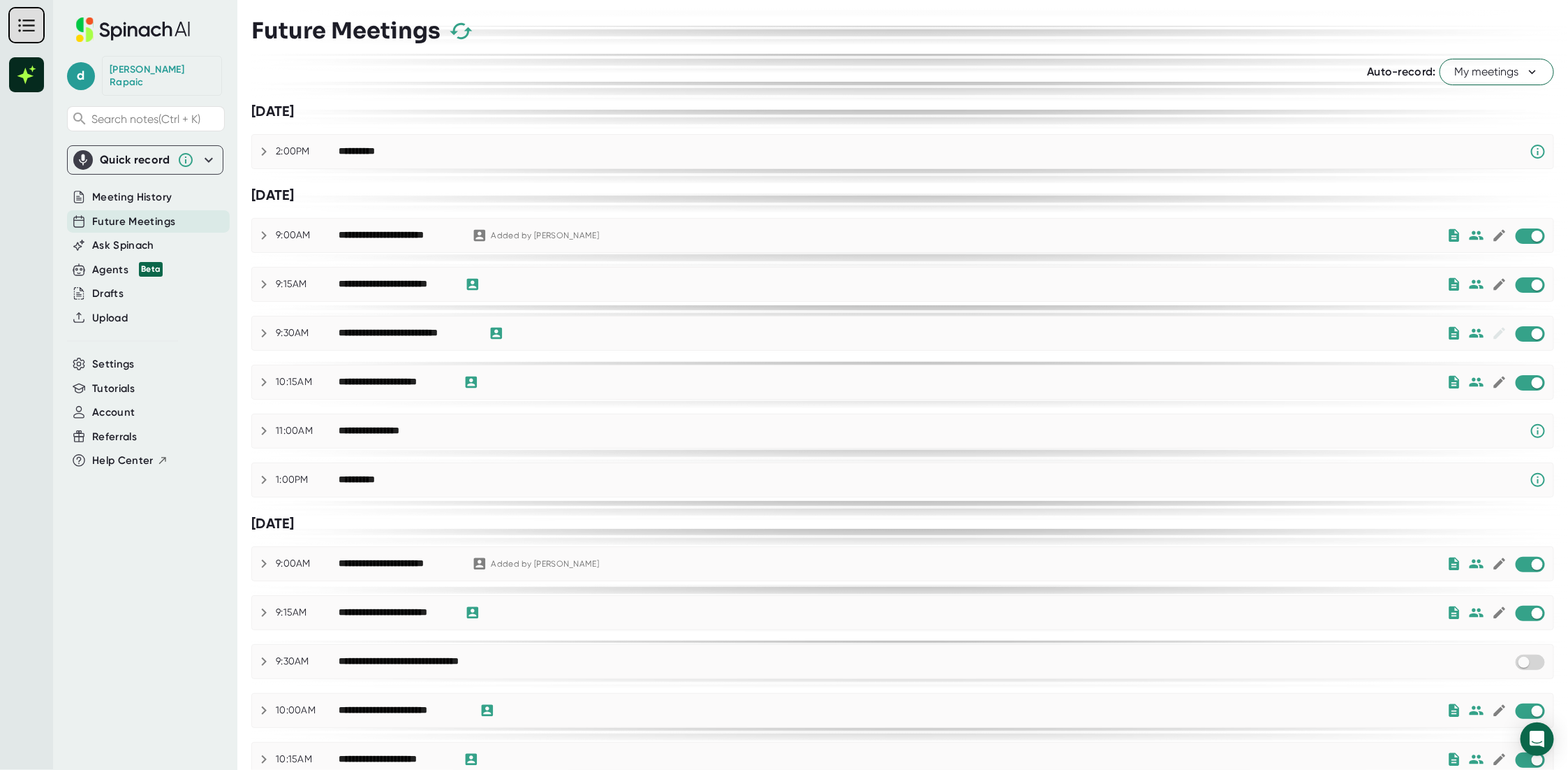
click at [265, 336] on icon at bounding box center [264, 333] width 17 height 17
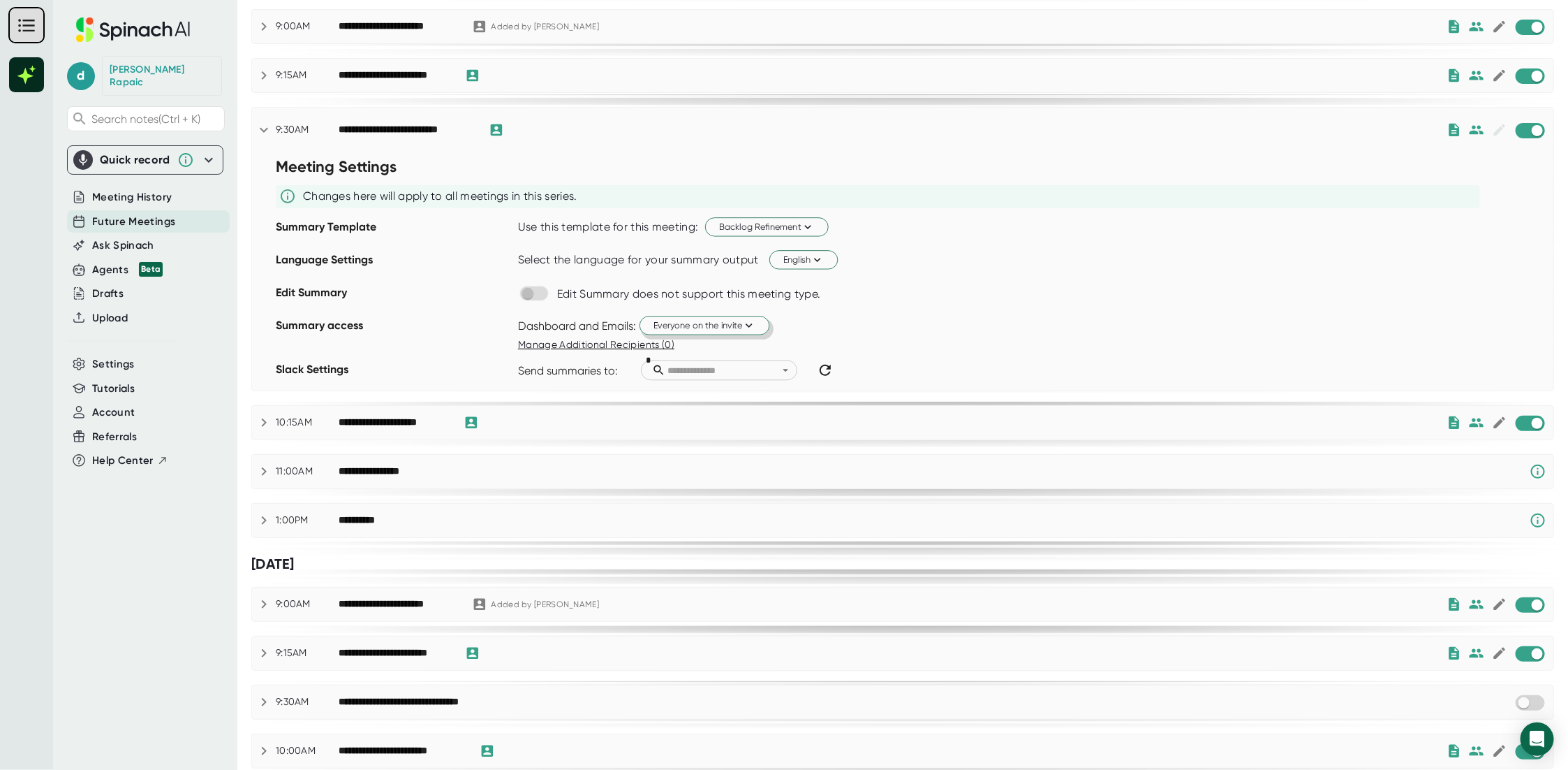
scroll to position [210, 0]
click at [260, 421] on icon at bounding box center [264, 422] width 17 height 17
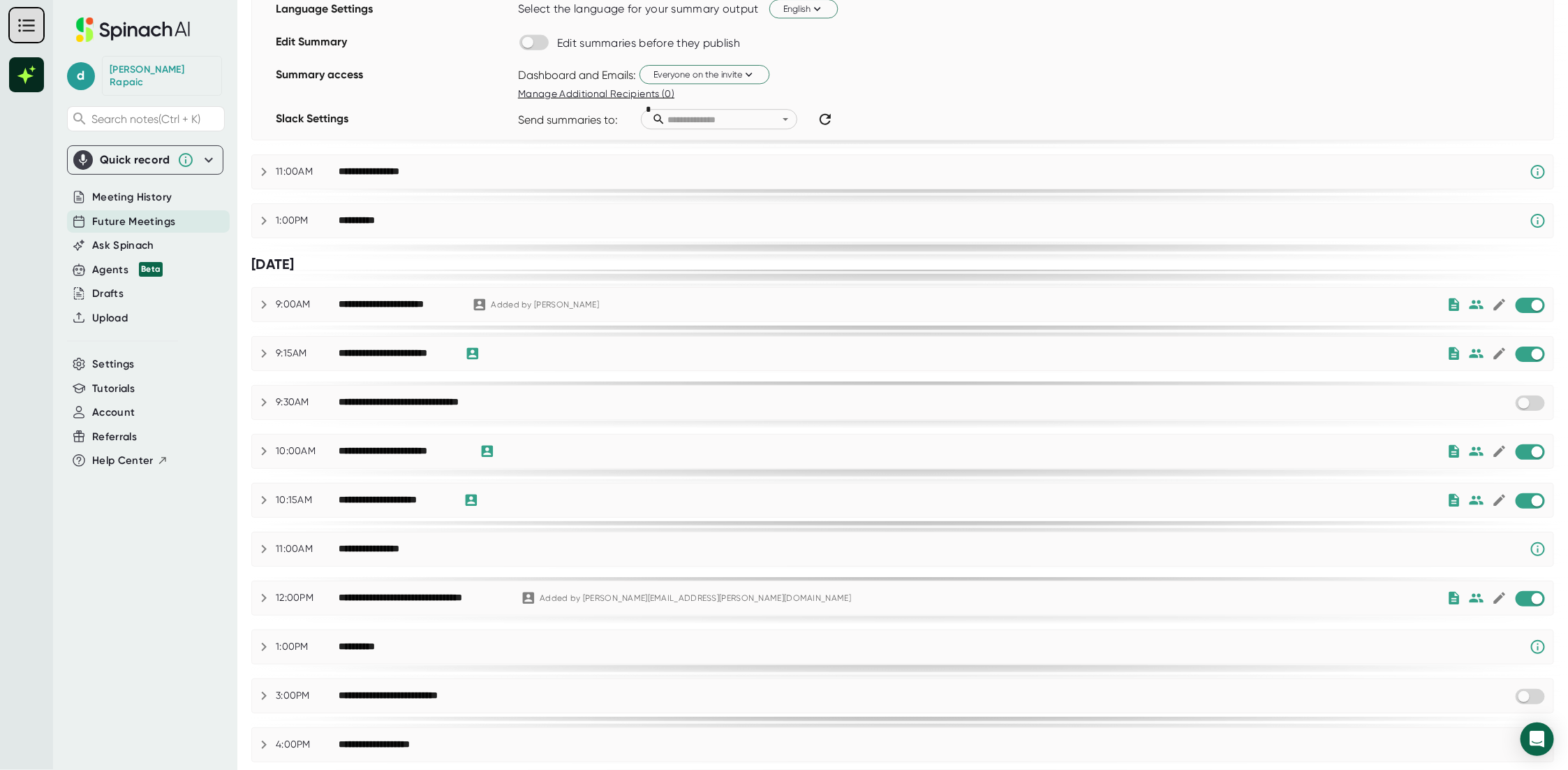
scroll to position [908, 0]
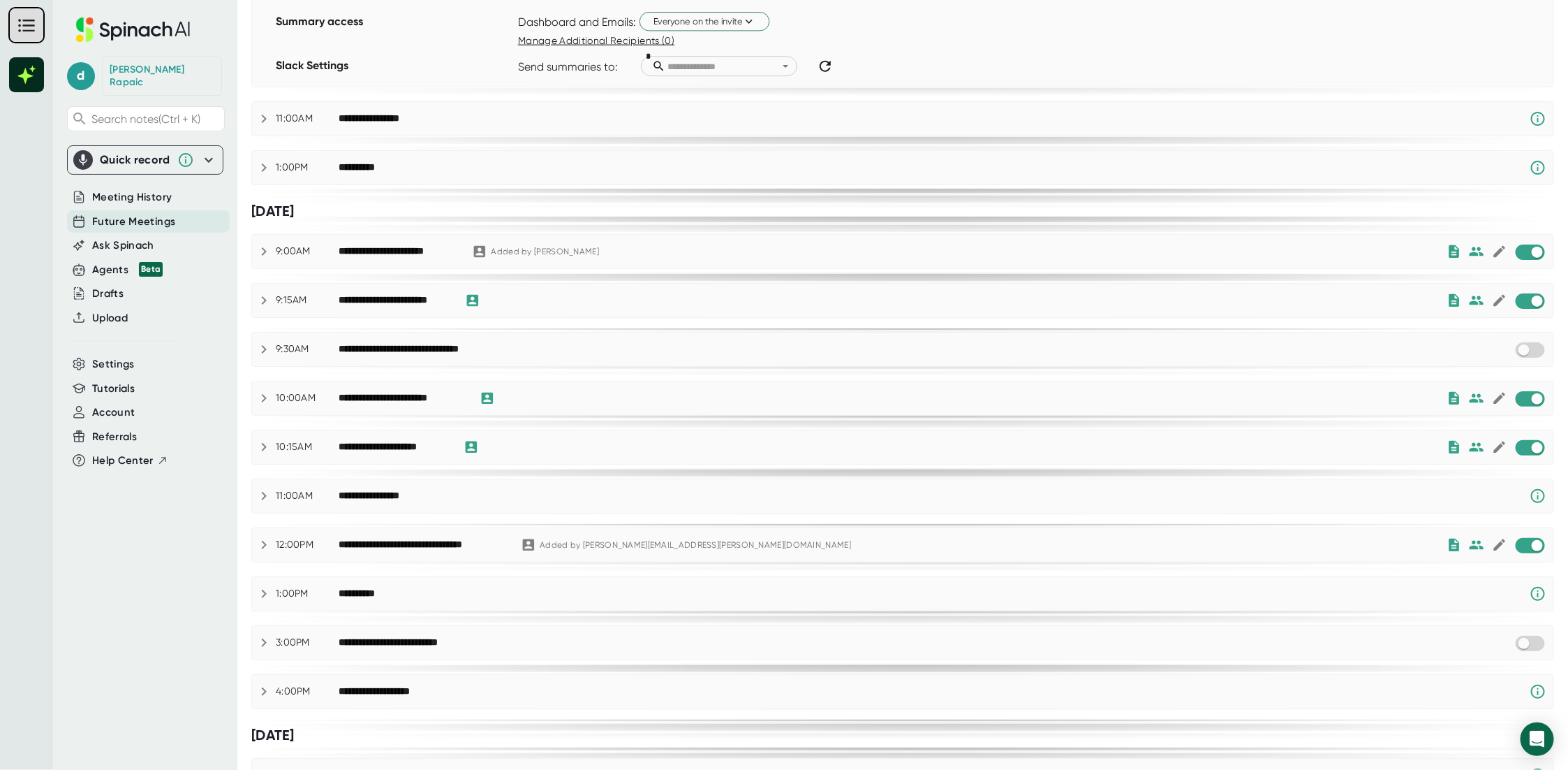
click at [264, 247] on icon at bounding box center [264, 252] width 17 height 17
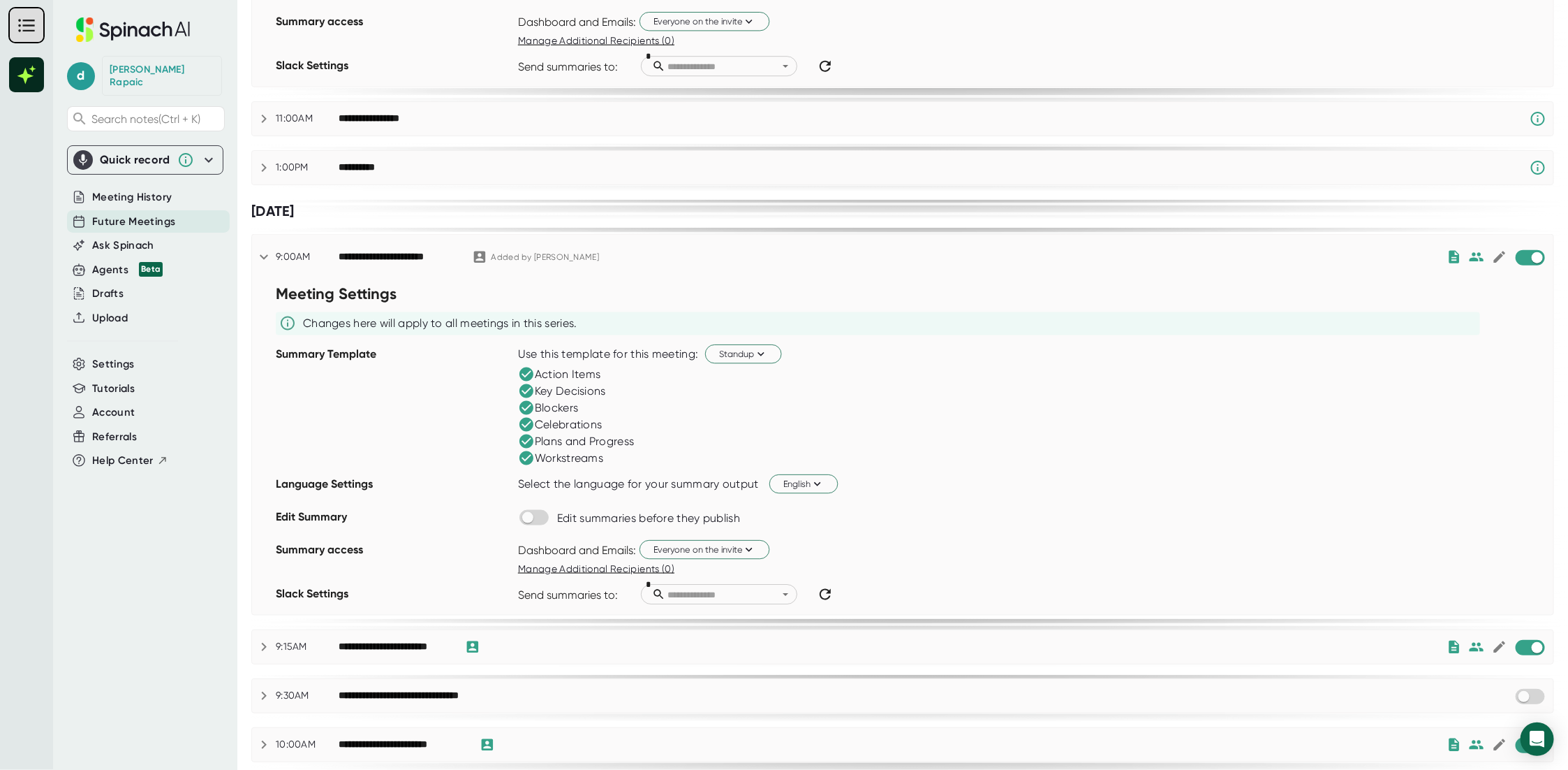
click at [264, 249] on icon at bounding box center [264, 258] width 17 height 17
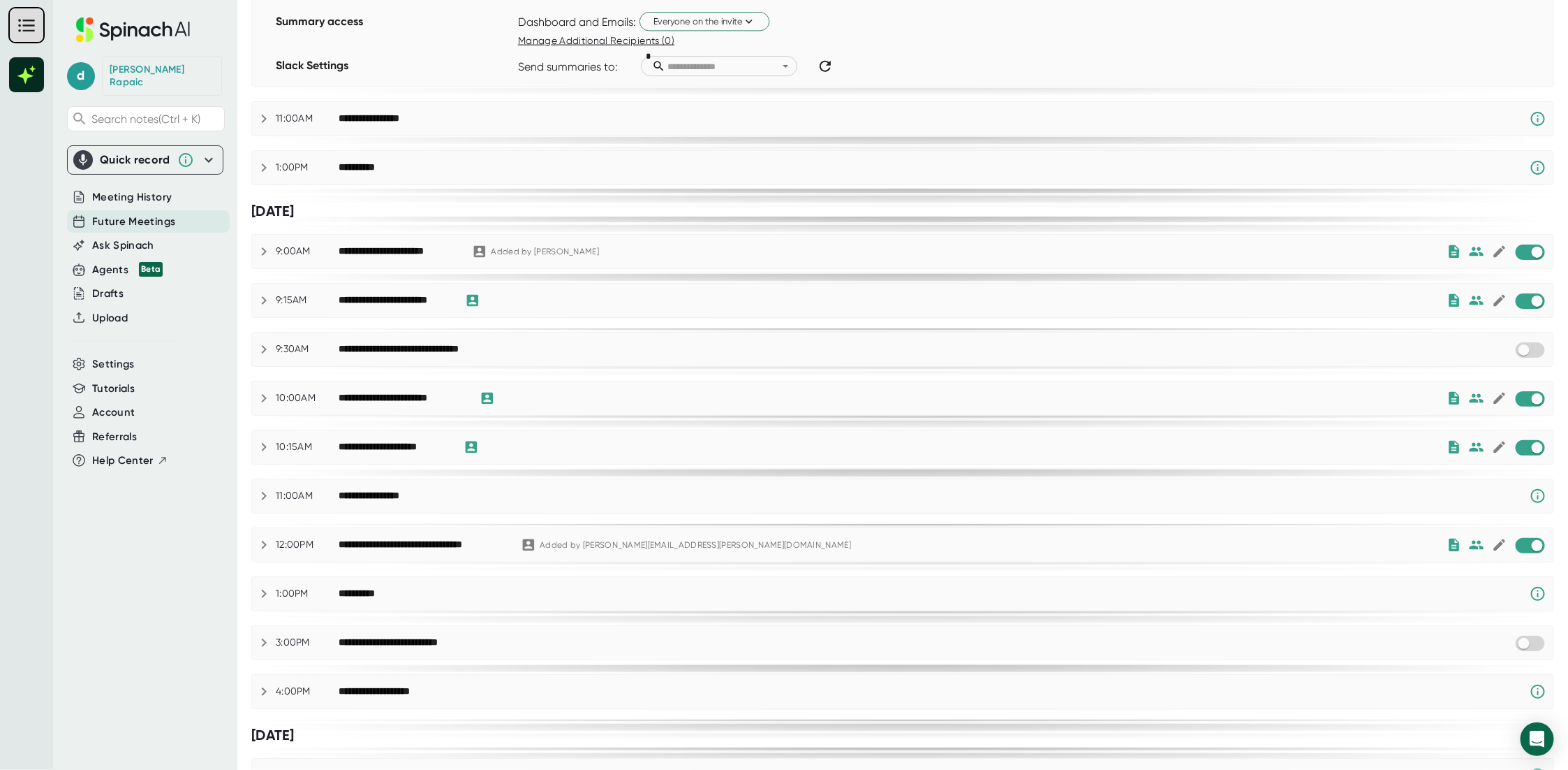
click at [259, 300] on icon at bounding box center [264, 300] width 17 height 17
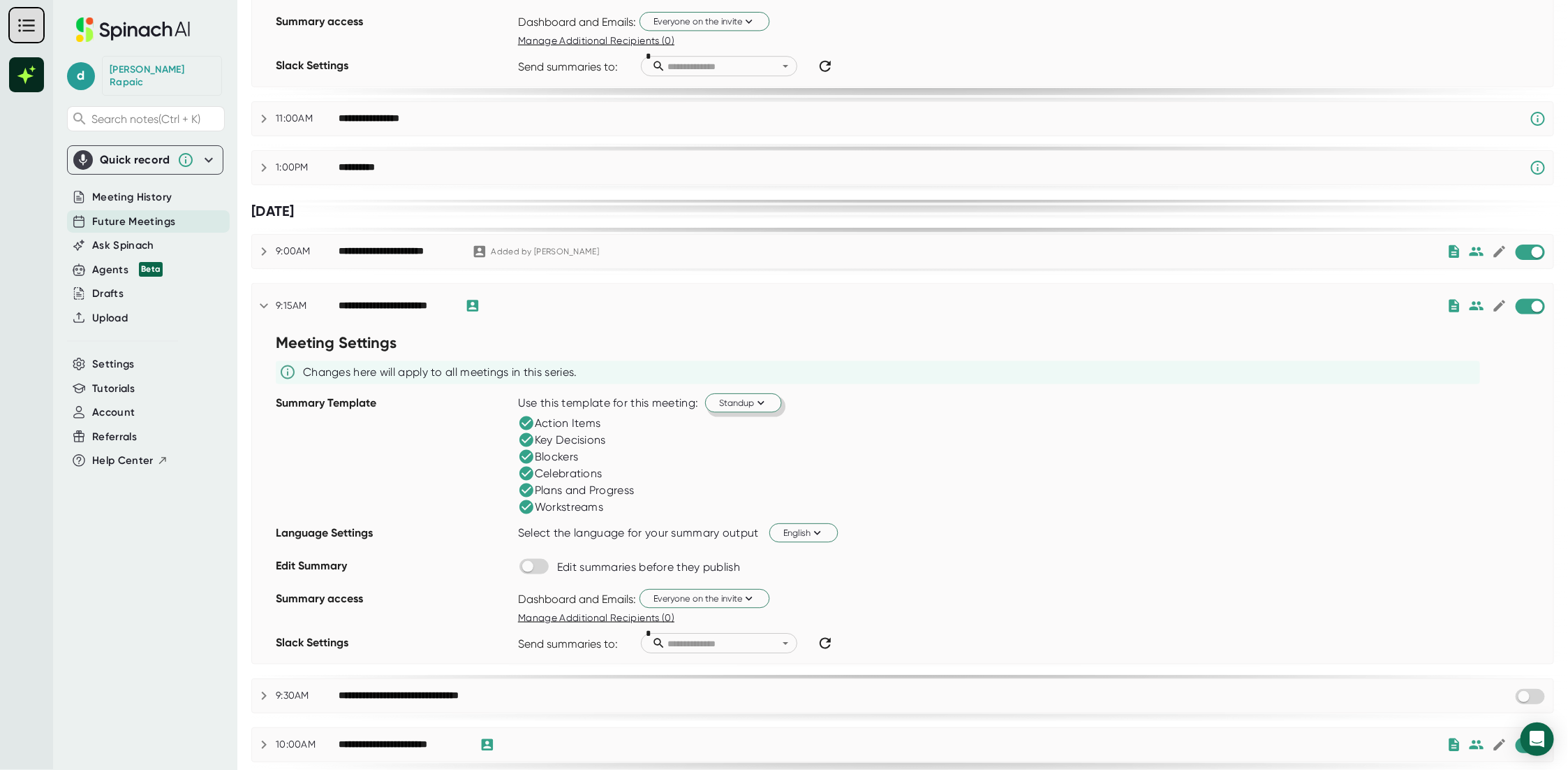
click at [755, 404] on icon at bounding box center [762, 402] width 14 height 14
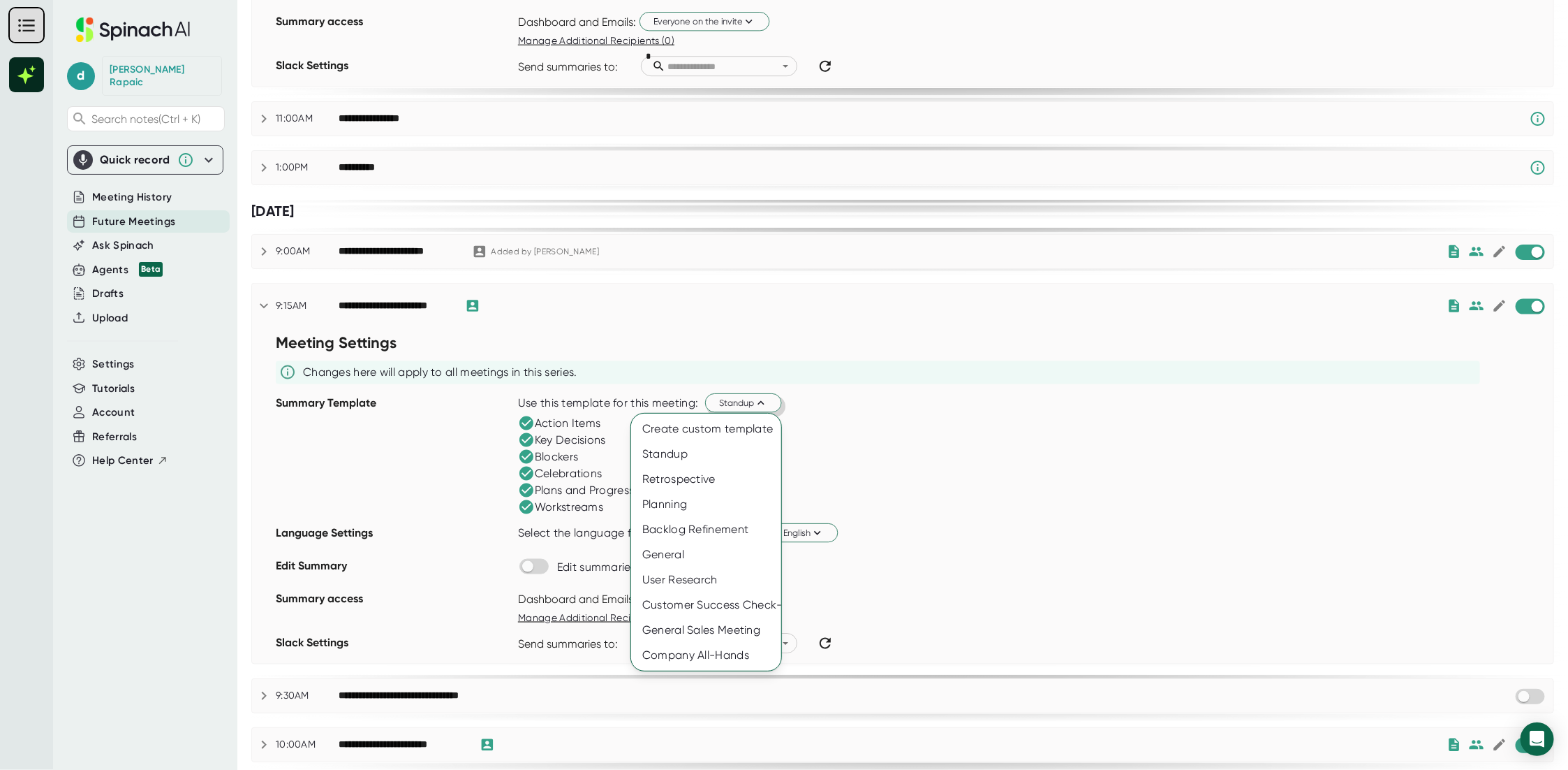
click at [755, 404] on div at bounding box center [784, 385] width 1568 height 770
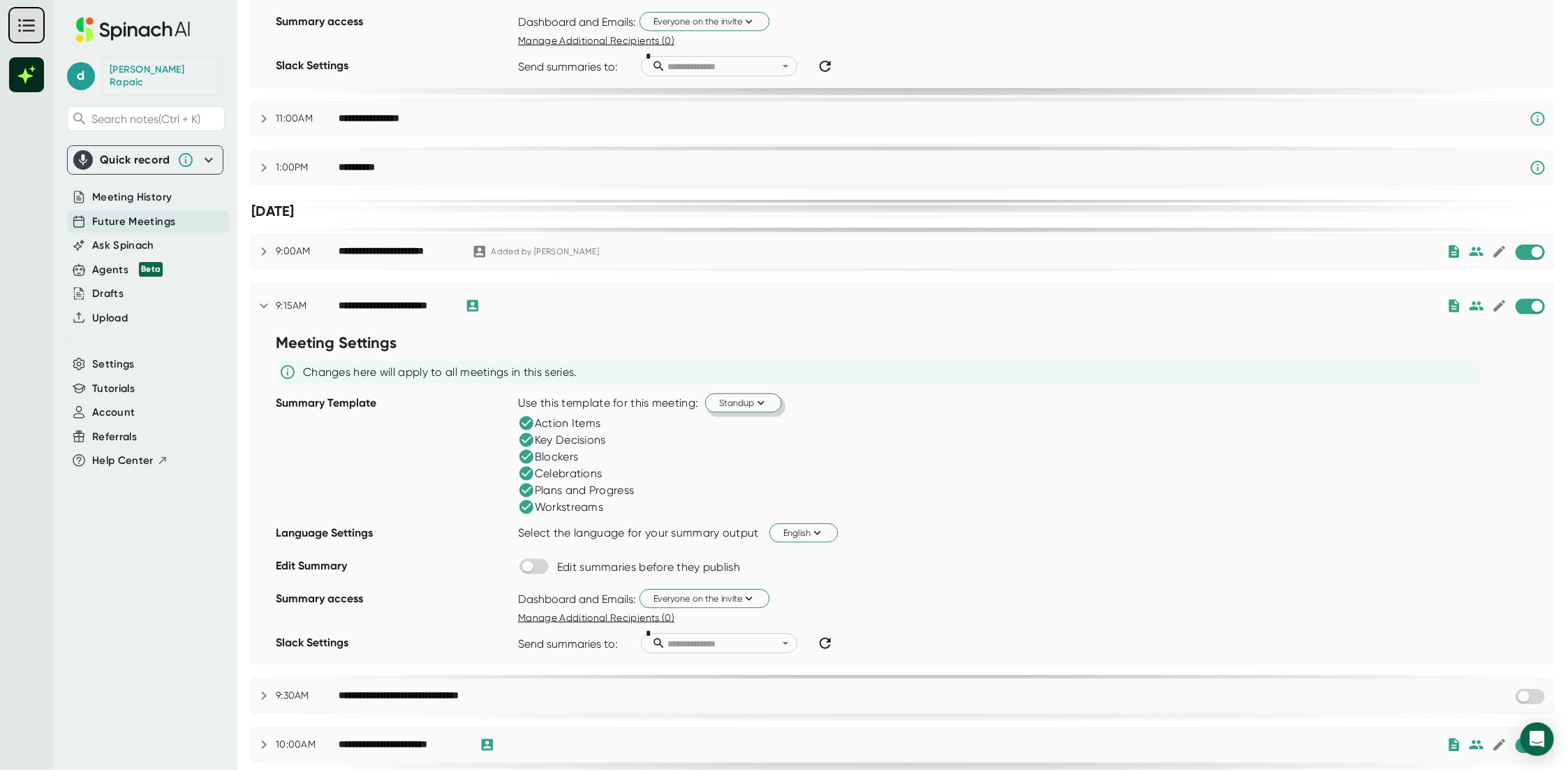
click at [268, 310] on icon at bounding box center [264, 306] width 17 height 17
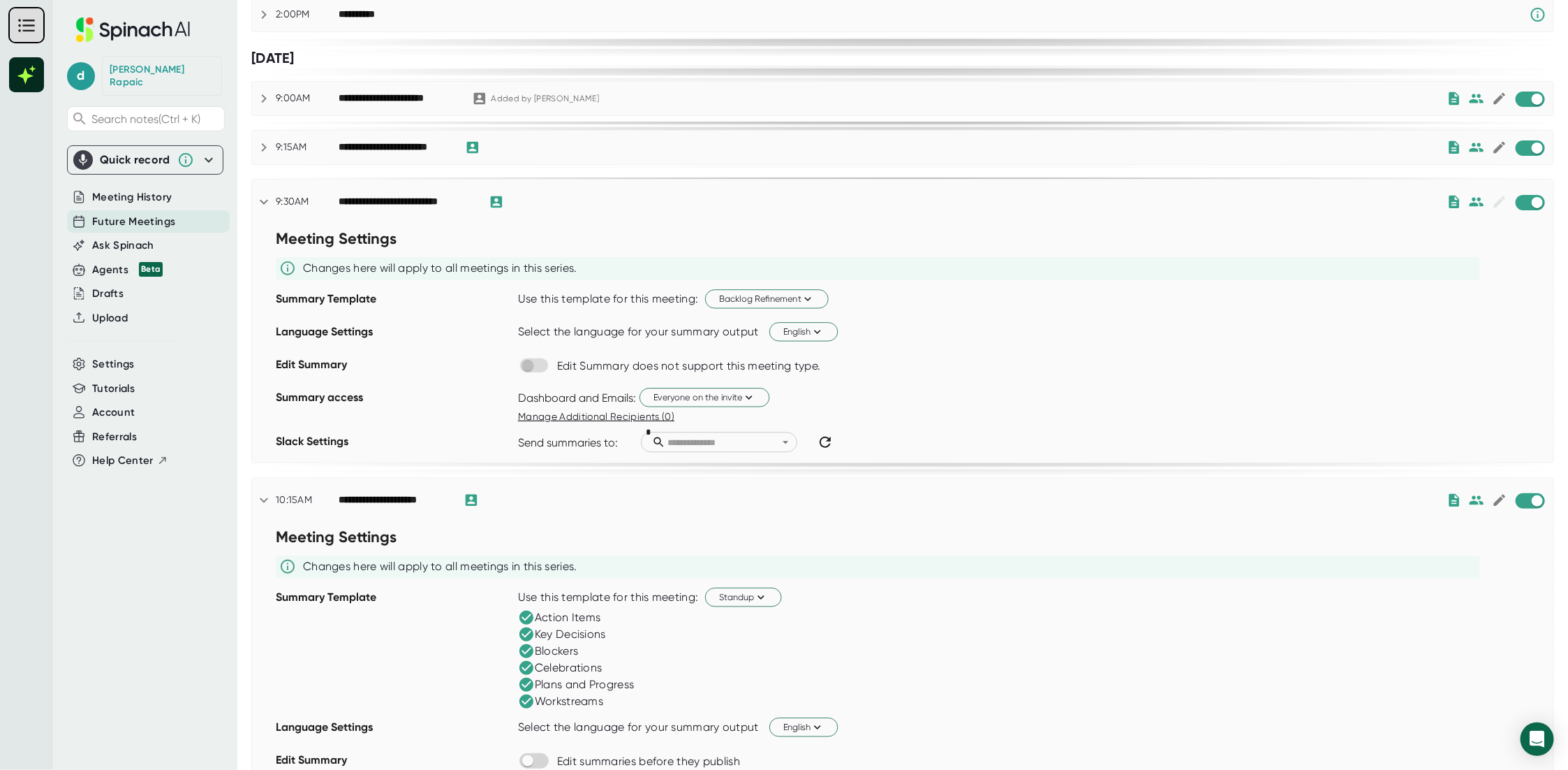
scroll to position [0, 0]
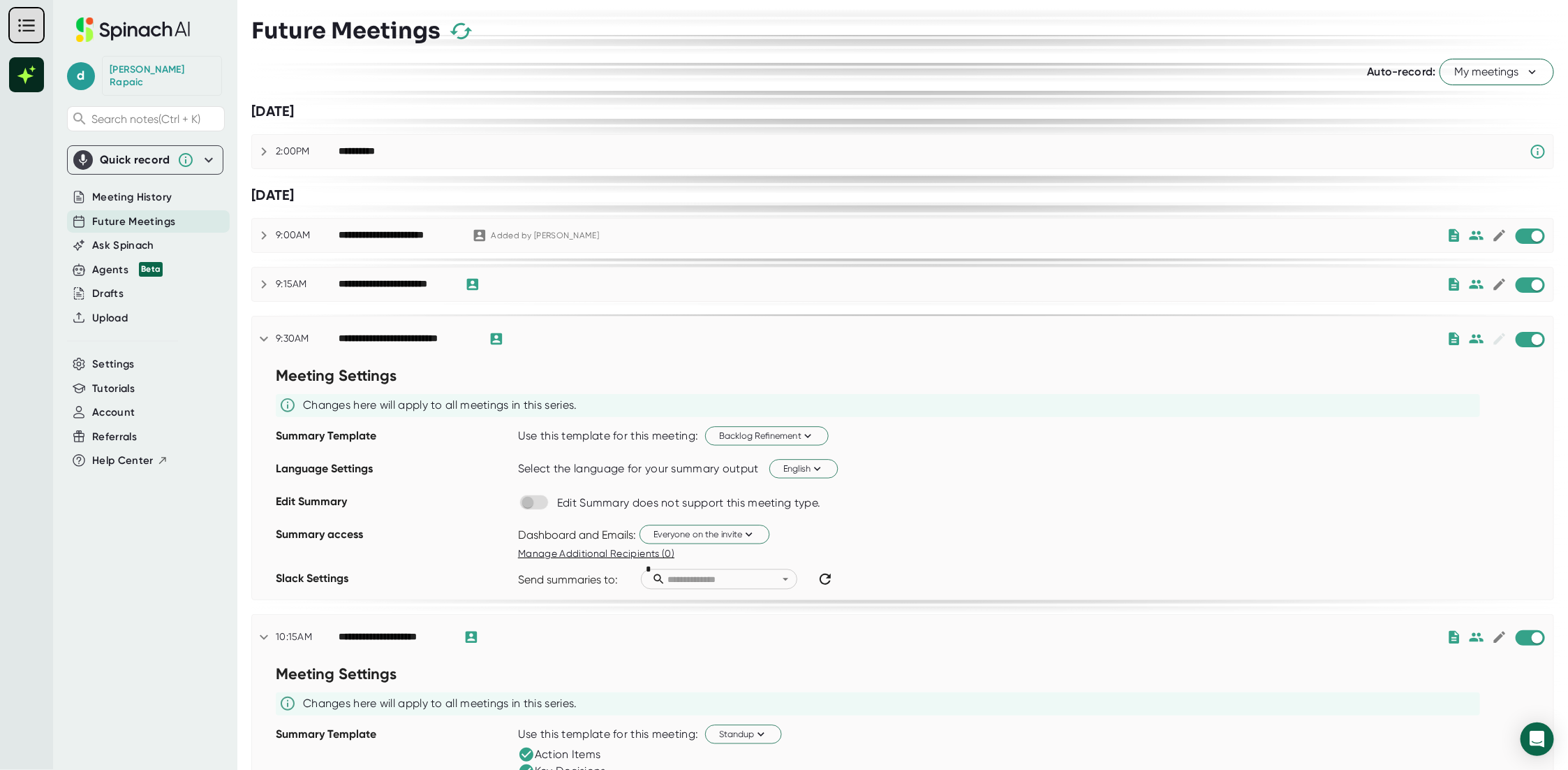
click at [1525, 71] on icon at bounding box center [1532, 72] width 14 height 14
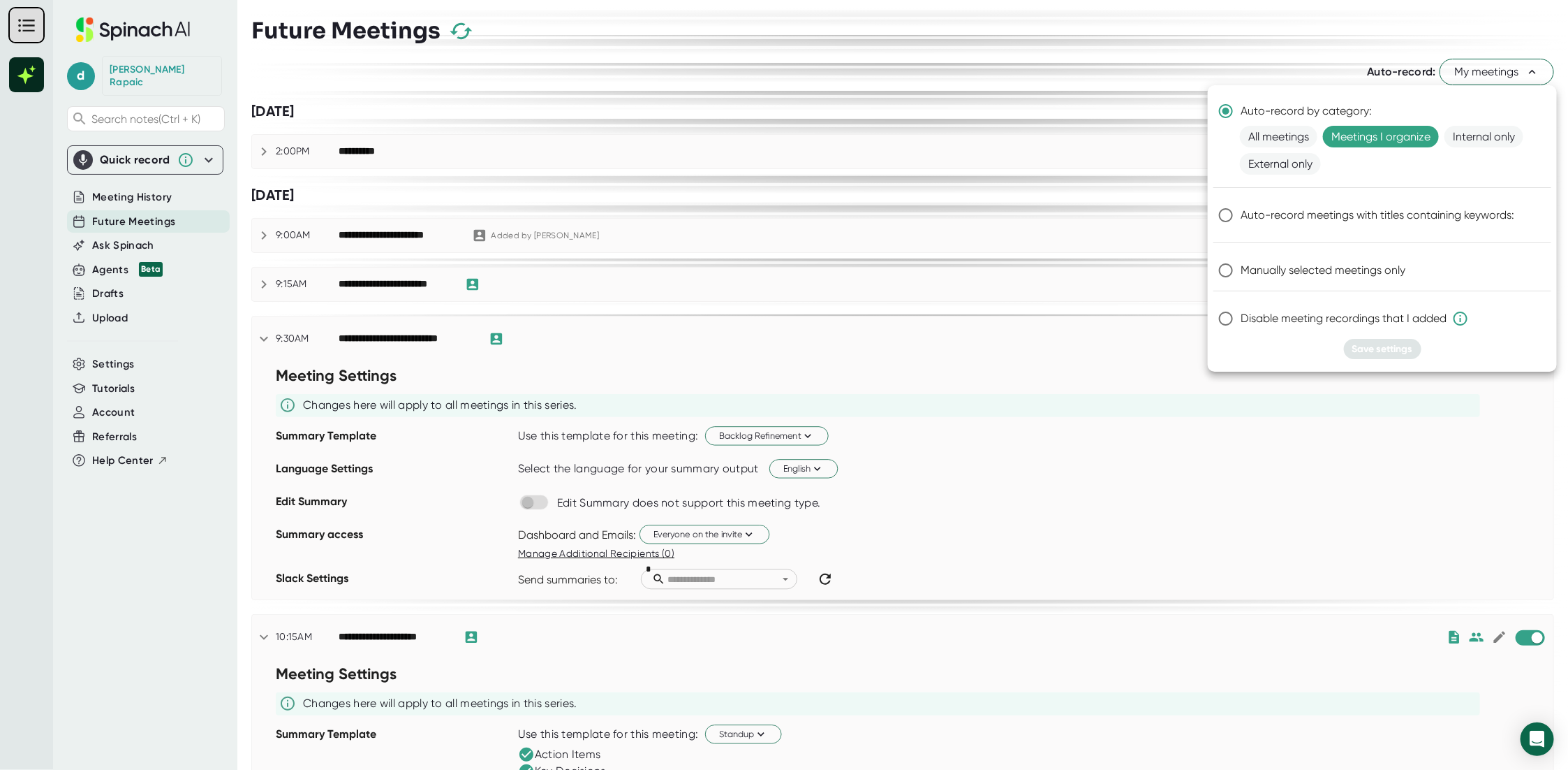
click at [576, 91] on div at bounding box center [784, 385] width 1568 height 770
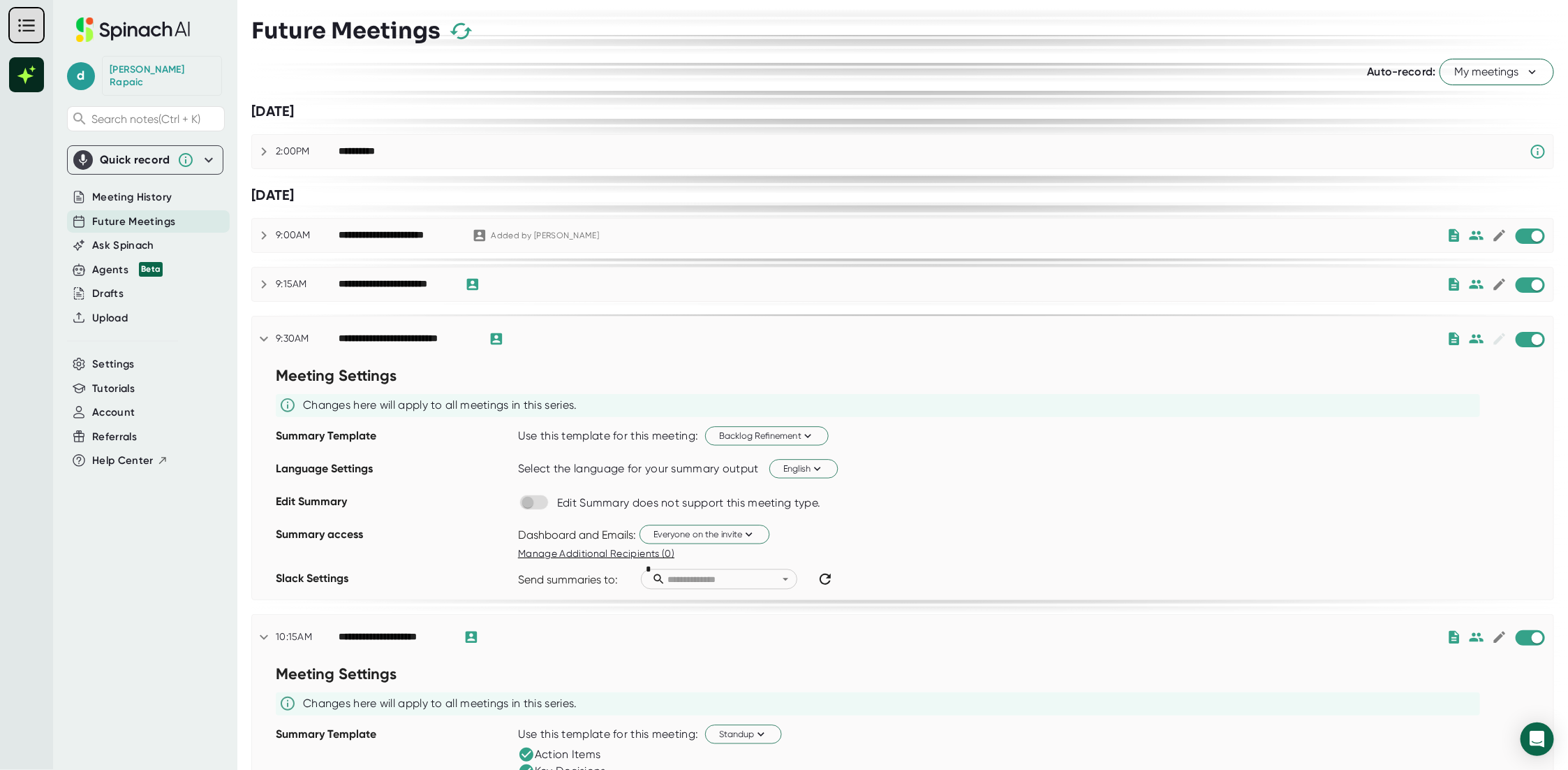
click at [205, 158] on icon at bounding box center [209, 160] width 9 height 5
